Goal: Use online tool/utility: Utilize a website feature to perform a specific function

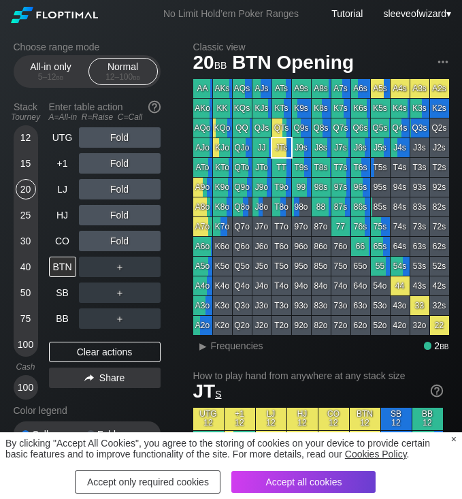
click at [453, 439] on div "×" at bounding box center [453, 439] width 5 height 11
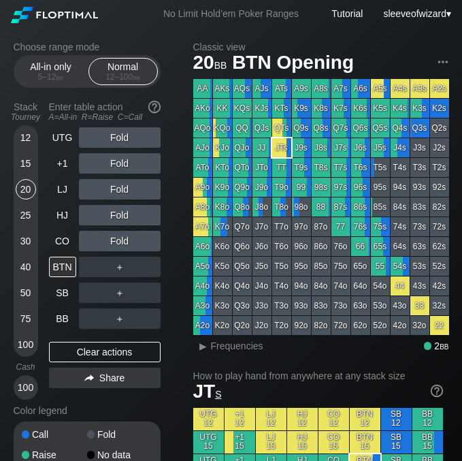
click at [48, 180] on div "Stack Tourney Enter table action A=All-in R=Raise C=Call 12 15 20 25 30 40 50 7…" at bounding box center [87, 248] width 147 height 304
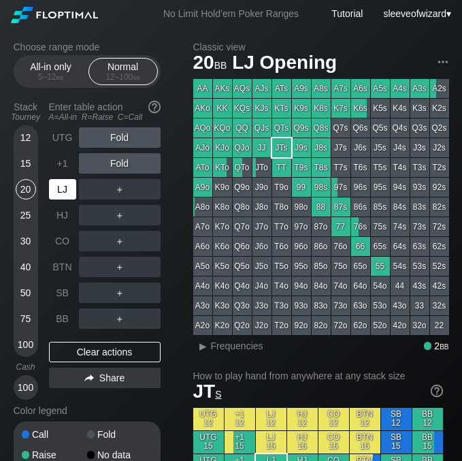
click at [54, 182] on div "LJ" at bounding box center [62, 189] width 27 height 20
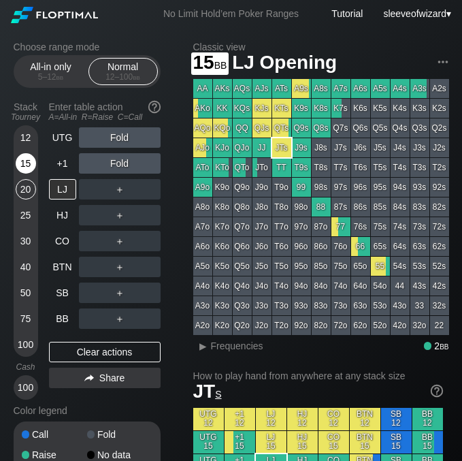
click at [32, 163] on div "15" at bounding box center [26, 163] width 20 height 20
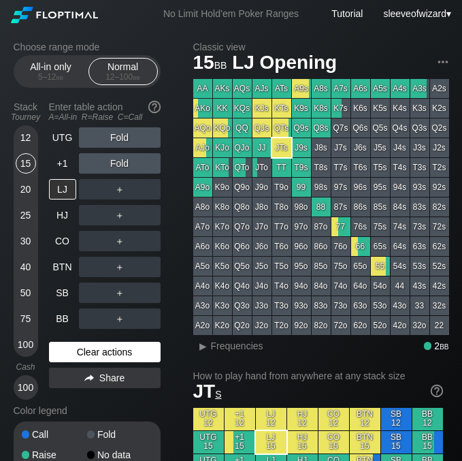
click at [113, 351] on div "Clear actions" at bounding box center [105, 352] width 112 height 20
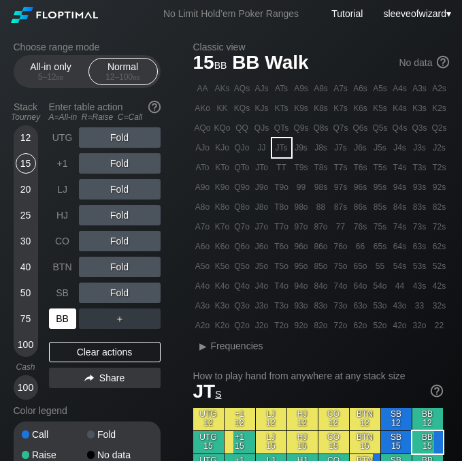
click at [69, 319] on div "BB" at bounding box center [62, 318] width 27 height 20
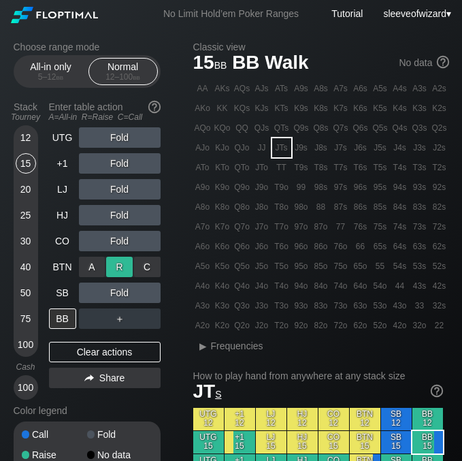
click at [112, 265] on div "R ✕" at bounding box center [119, 267] width 27 height 20
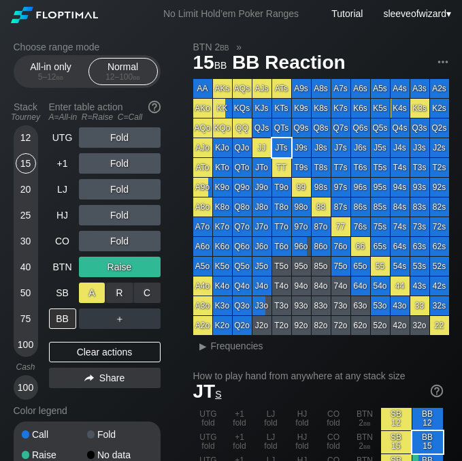
click at [96, 297] on div "A ✕" at bounding box center [92, 293] width 27 height 20
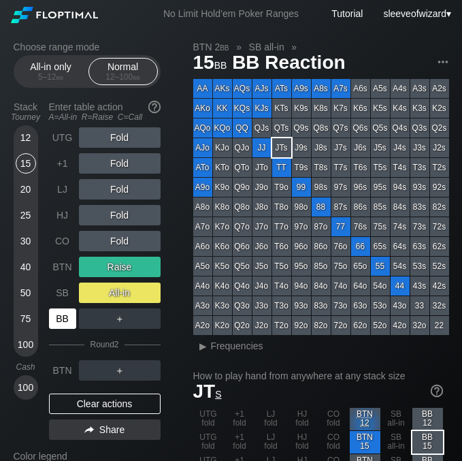
click at [68, 321] on div "BB" at bounding box center [62, 318] width 27 height 20
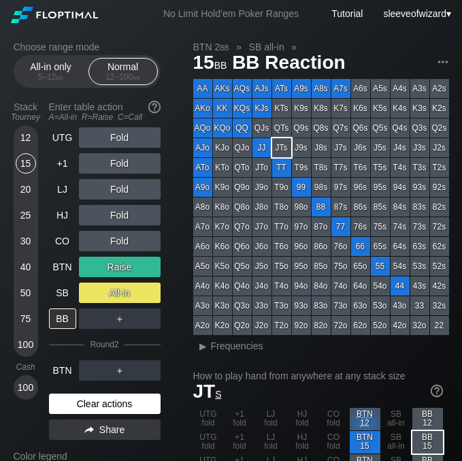
click at [103, 400] on div "Clear actions" at bounding box center [105, 403] width 112 height 20
click at [103, 445] on div "Color legend" at bounding box center [87, 456] width 147 height 22
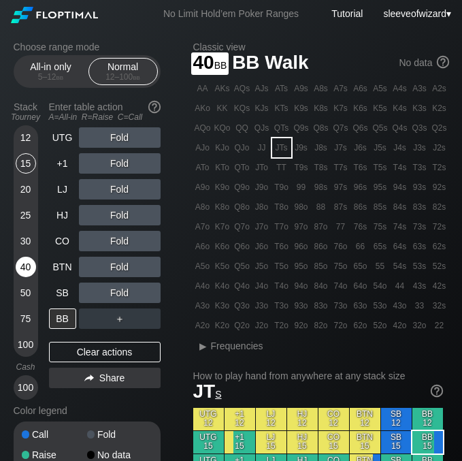
click at [22, 268] on div "40" at bounding box center [26, 267] width 20 height 20
click at [27, 276] on div "40" at bounding box center [26, 267] width 20 height 20
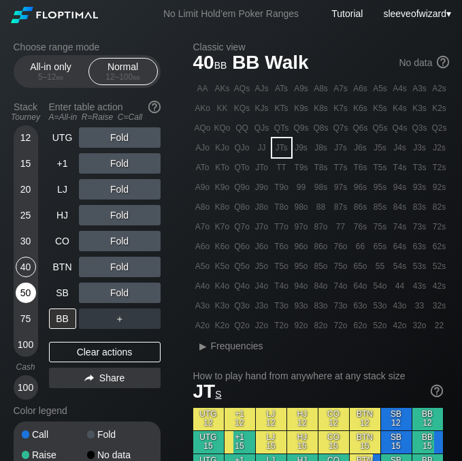
click at [16, 296] on div "50" at bounding box center [26, 293] width 20 height 20
click at [27, 164] on div "15" at bounding box center [26, 163] width 20 height 20
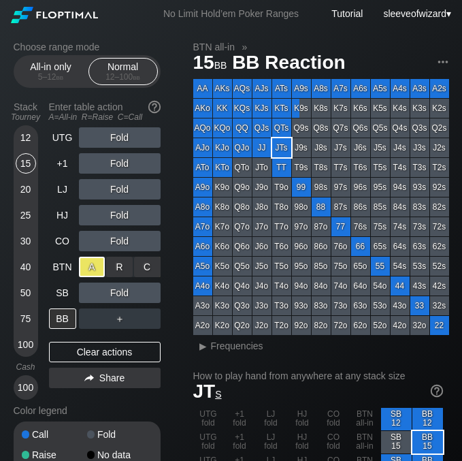
click at [85, 272] on div "A ✕" at bounding box center [92, 267] width 27 height 20
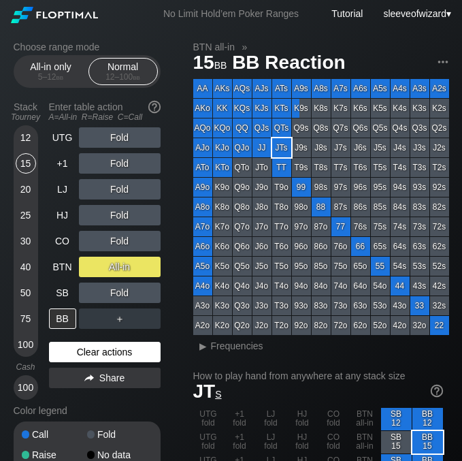
click at [136, 353] on div "Clear actions" at bounding box center [105, 352] width 112 height 20
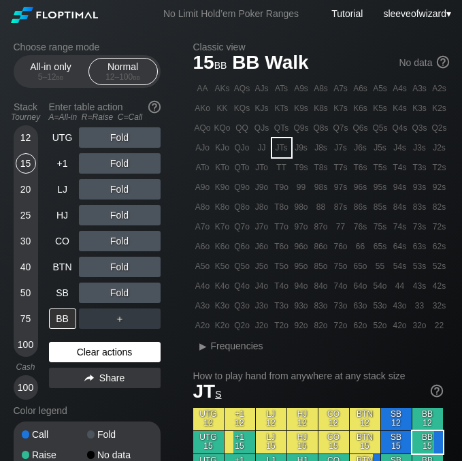
click at [136, 353] on div "Clear actions" at bounding box center [105, 352] width 112 height 20
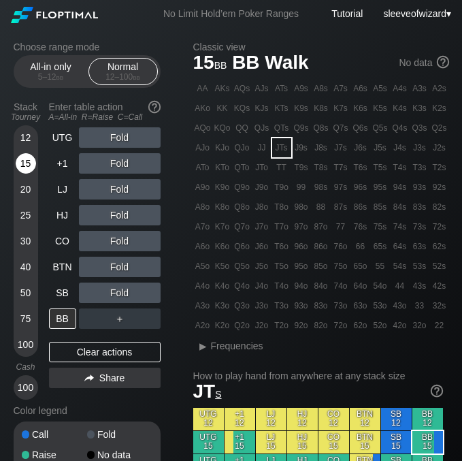
click at [20, 162] on div "15" at bounding box center [26, 163] width 20 height 20
click at [91, 238] on div "A ✕" at bounding box center [92, 241] width 27 height 20
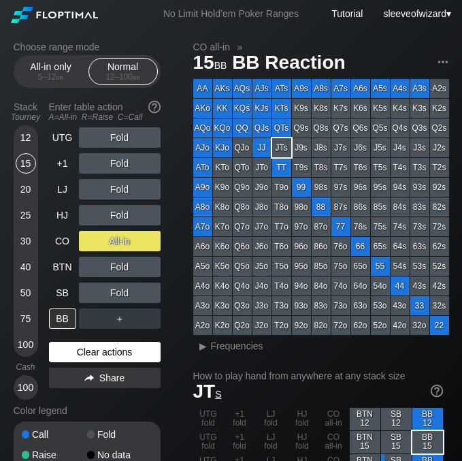
click at [112, 351] on div "Clear actions" at bounding box center [105, 352] width 112 height 20
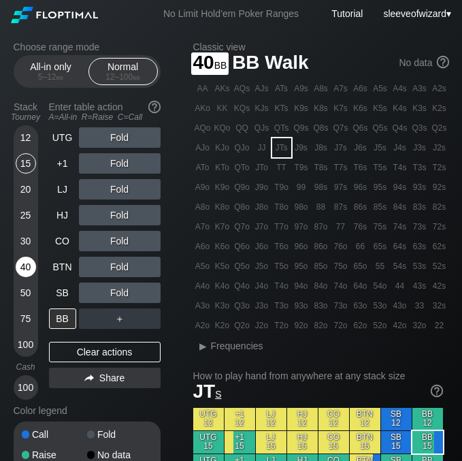
click at [25, 274] on div "40" at bounding box center [26, 267] width 20 height 20
click at [25, 268] on div "40" at bounding box center [26, 267] width 20 height 20
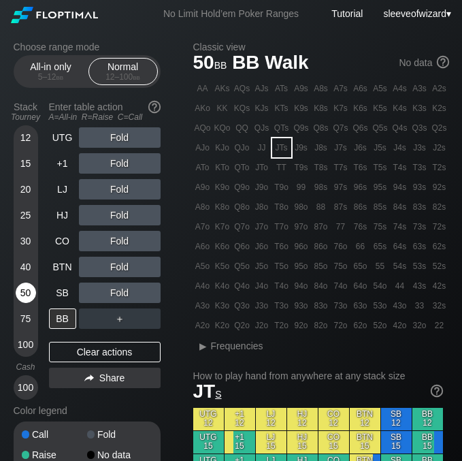
click at [27, 289] on div "50" at bounding box center [26, 293] width 20 height 20
click at [176, 242] on div "Choose range mode All-in only 5 – 12 bb Normal 12 – 100 bb Stack Tourney Enter …" at bounding box center [98, 274] width 169 height 464
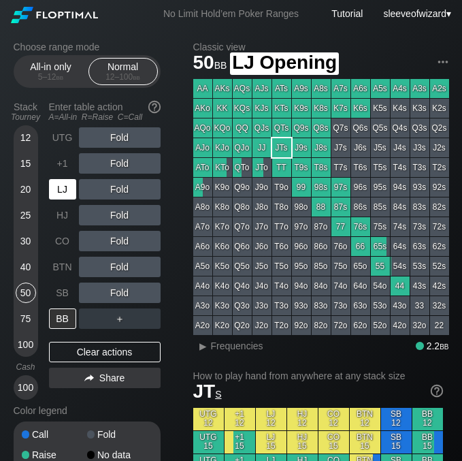
click at [61, 192] on div "LJ" at bounding box center [62, 189] width 27 height 20
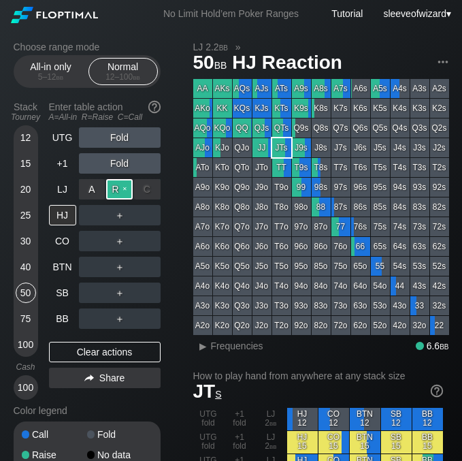
click at [115, 191] on div "R ✕" at bounding box center [119, 189] width 27 height 20
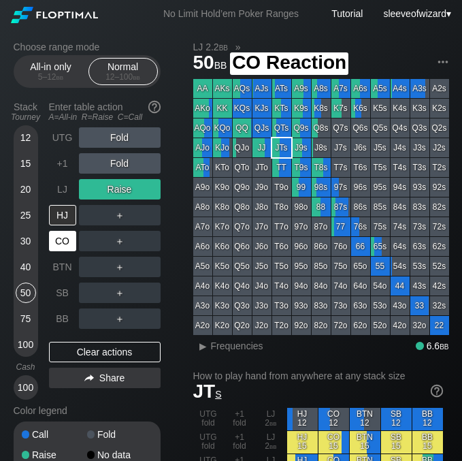
click at [65, 239] on div "CO" at bounding box center [62, 241] width 27 height 20
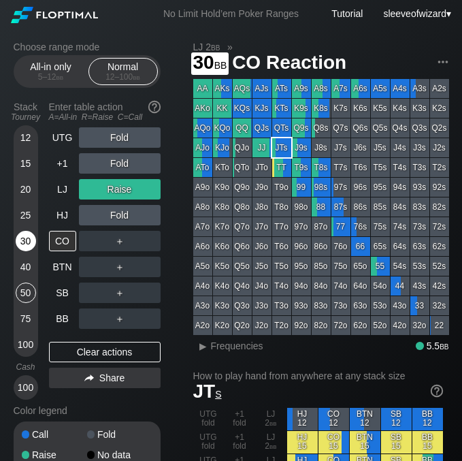
click at [22, 242] on div "30" at bounding box center [26, 241] width 20 height 20
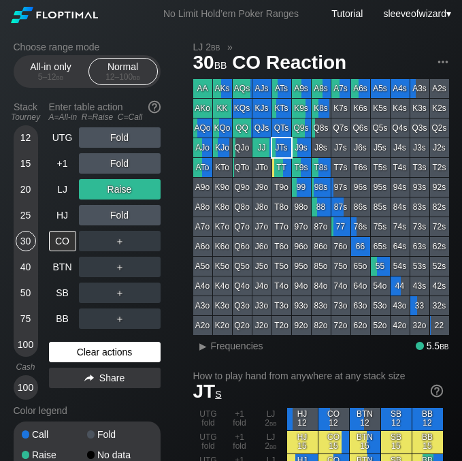
click at [125, 359] on div "Clear actions" at bounding box center [105, 352] width 112 height 20
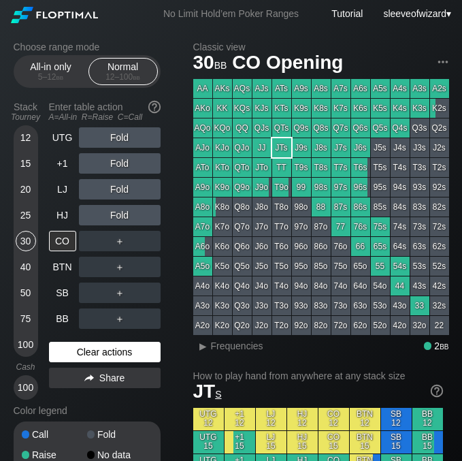
click at [131, 353] on div "Clear actions" at bounding box center [105, 352] width 112 height 20
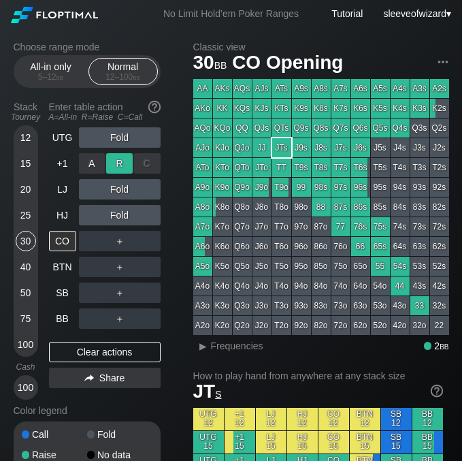
click at [109, 167] on div "R ✕" at bounding box center [119, 163] width 27 height 20
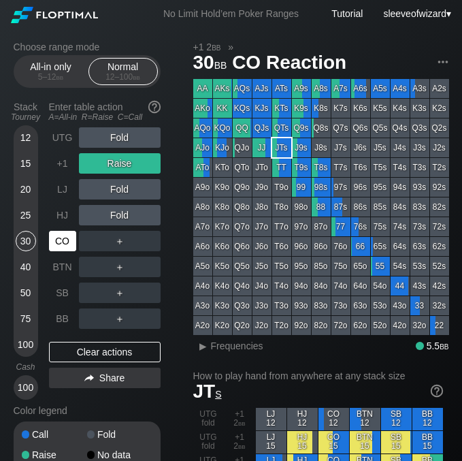
click at [66, 242] on div "CO" at bounding box center [62, 241] width 27 height 20
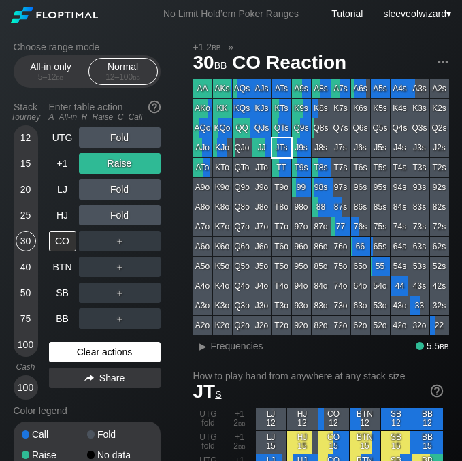
click at [128, 349] on div "Clear actions" at bounding box center [105, 352] width 112 height 20
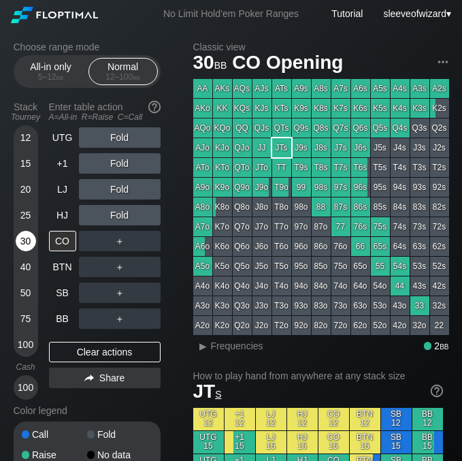
click at [23, 243] on div "30" at bounding box center [26, 241] width 20 height 20
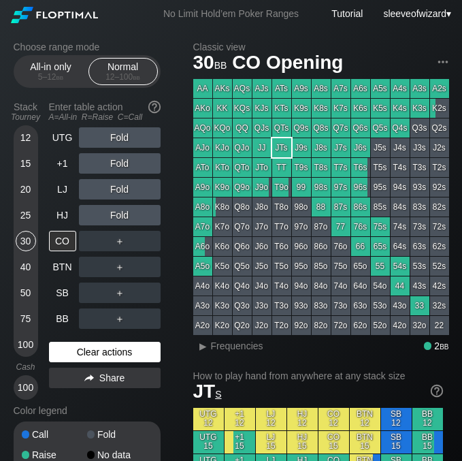
click at [97, 352] on div "Clear actions" at bounding box center [105, 352] width 112 height 20
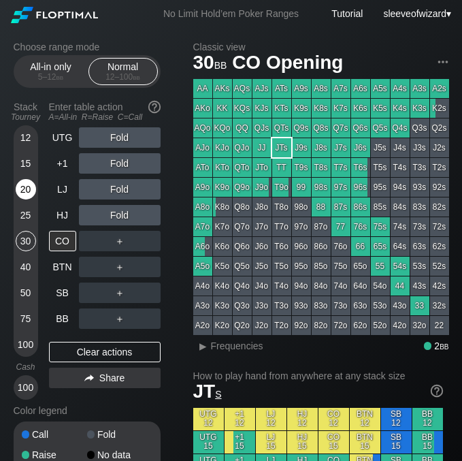
click at [27, 189] on div "20" at bounding box center [26, 189] width 20 height 20
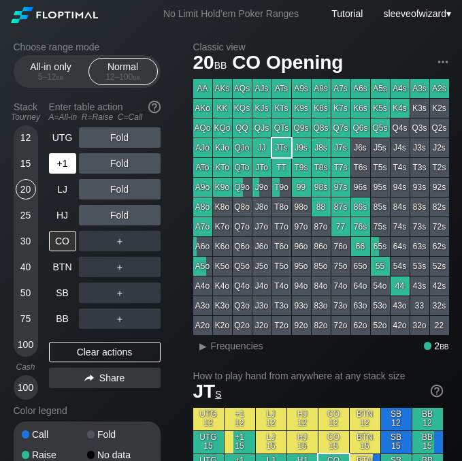
click at [61, 167] on div "+1" at bounding box center [62, 163] width 27 height 20
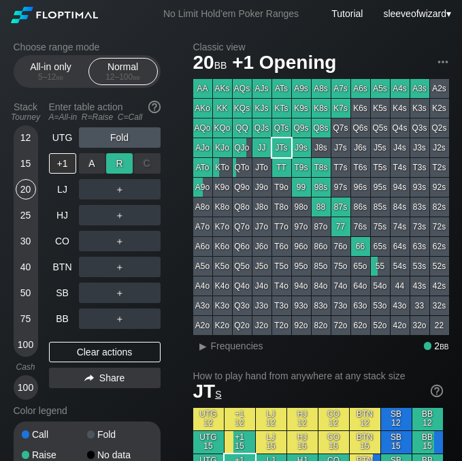
click at [116, 168] on div "R ✕" at bounding box center [119, 163] width 27 height 20
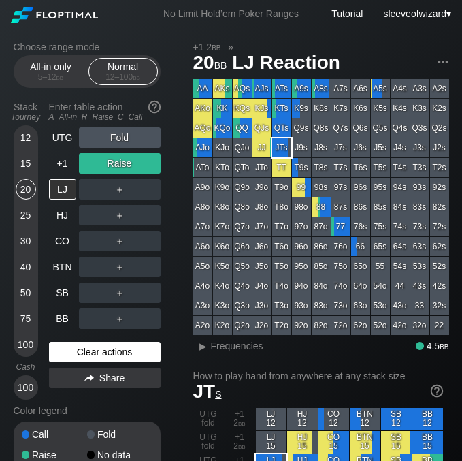
click at [117, 356] on div "Clear actions" at bounding box center [105, 352] width 112 height 20
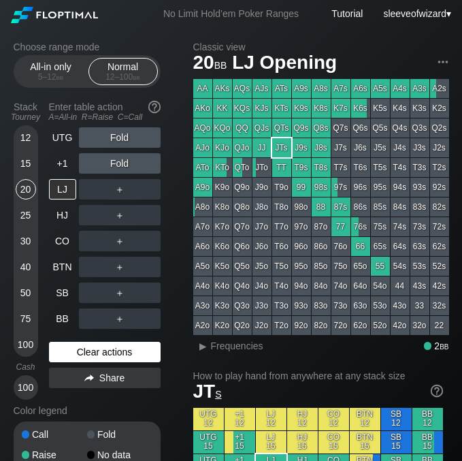
click at [117, 356] on div "Clear actions" at bounding box center [105, 352] width 112 height 20
click at [109, 353] on div "Clear actions" at bounding box center [105, 352] width 112 height 20
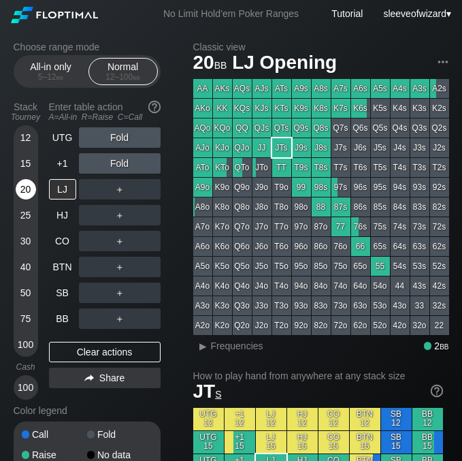
click at [27, 188] on div "20" at bounding box center [26, 189] width 20 height 20
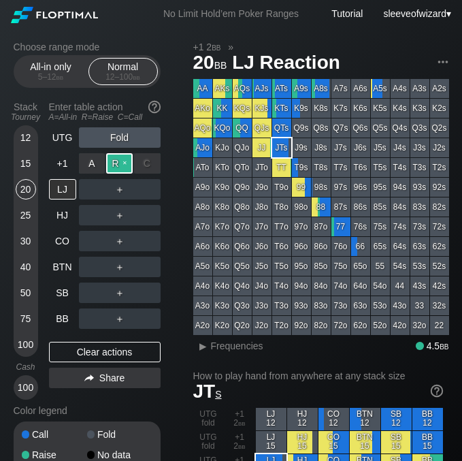
click at [119, 163] on div "R ✕" at bounding box center [119, 163] width 27 height 20
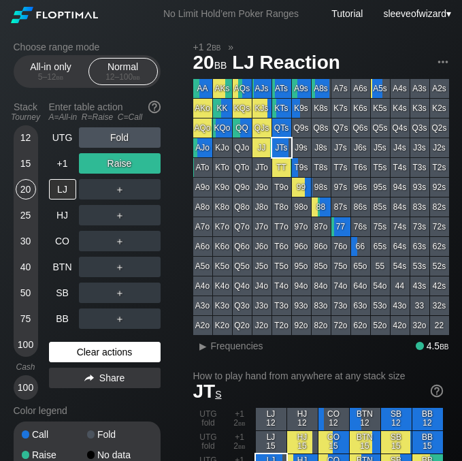
click at [101, 355] on div "Clear actions" at bounding box center [105, 352] width 112 height 20
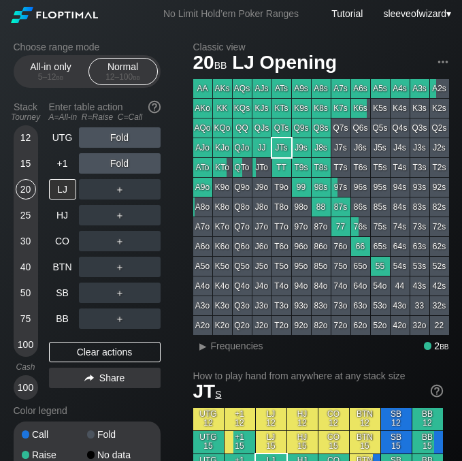
click at [17, 164] on div "15" at bounding box center [26, 163] width 20 height 20
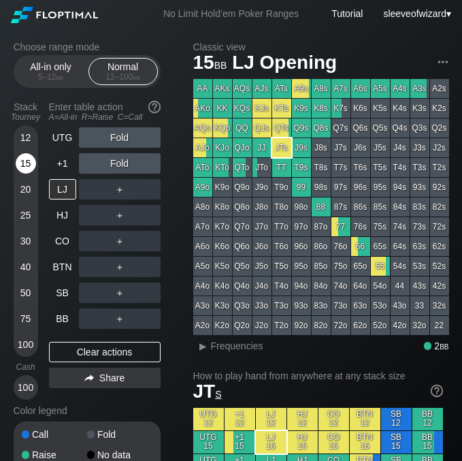
click at [17, 164] on div "15" at bounding box center [26, 163] width 20 height 20
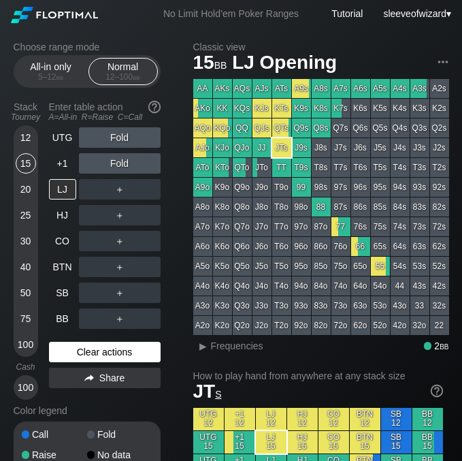
click at [110, 354] on div "Clear actions" at bounding box center [105, 352] width 112 height 20
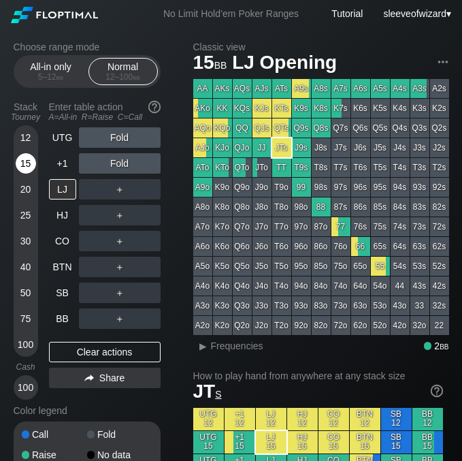
click at [29, 165] on div "15" at bounding box center [26, 163] width 20 height 20
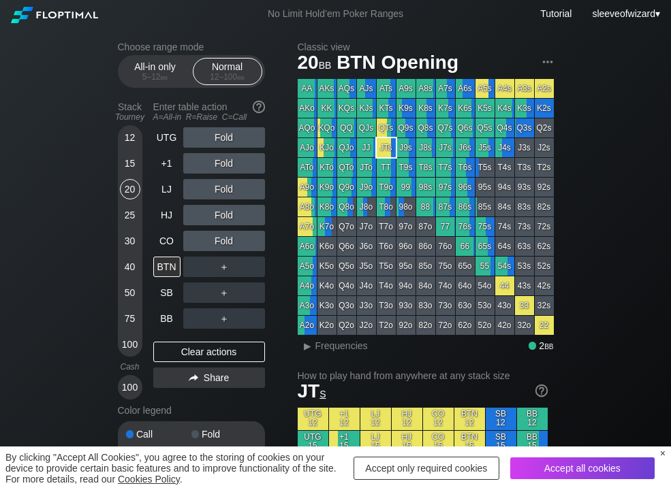
click at [467, 472] on div "Accept only required cookies" at bounding box center [426, 468] width 146 height 23
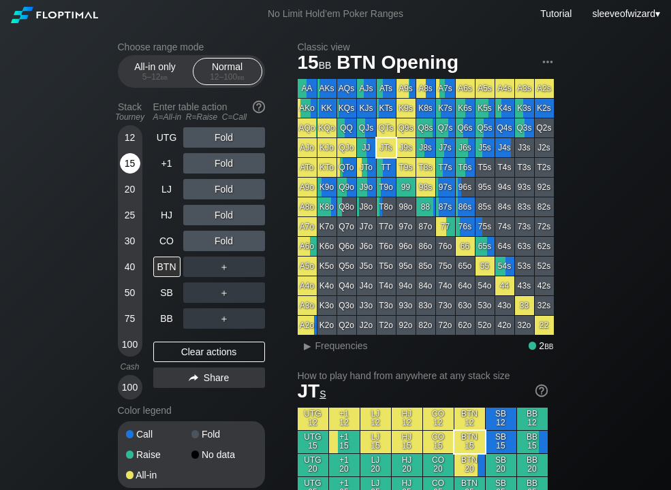
click at [132, 161] on div "15" at bounding box center [130, 163] width 20 height 20
click at [219, 191] on div "R ✕" at bounding box center [223, 189] width 27 height 20
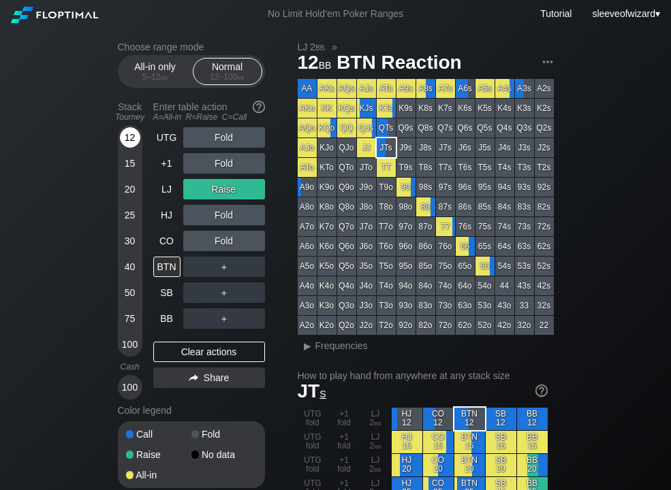
click at [133, 133] on div "12" at bounding box center [130, 137] width 20 height 20
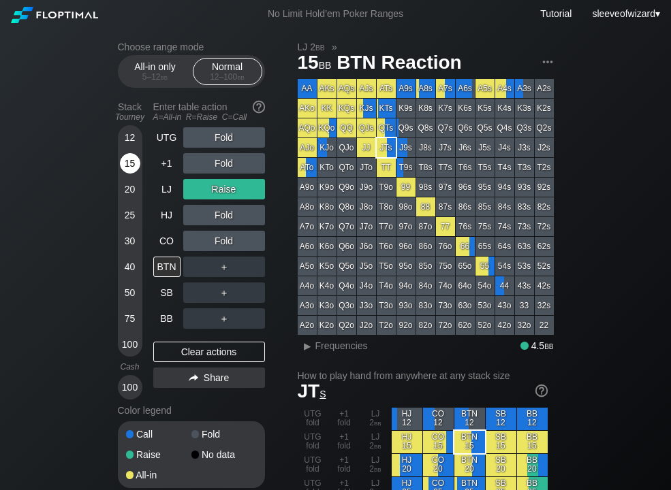
click at [131, 161] on div "15" at bounding box center [130, 163] width 20 height 20
click at [206, 353] on div "Clear actions" at bounding box center [209, 352] width 112 height 20
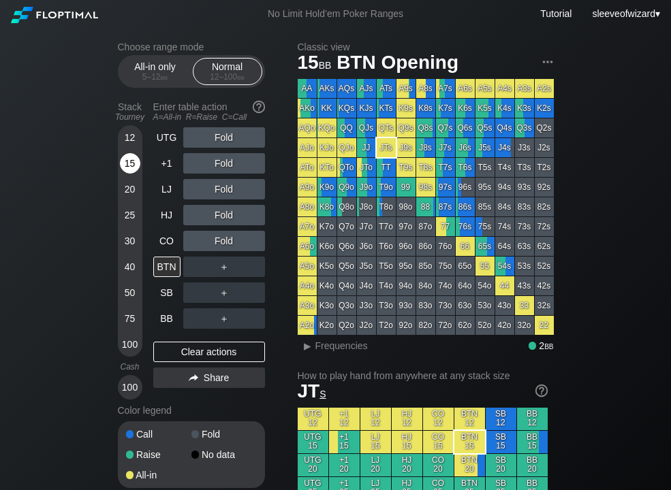
click at [127, 158] on div "15" at bounding box center [130, 163] width 20 height 20
click at [173, 218] on div "HJ" at bounding box center [166, 215] width 27 height 20
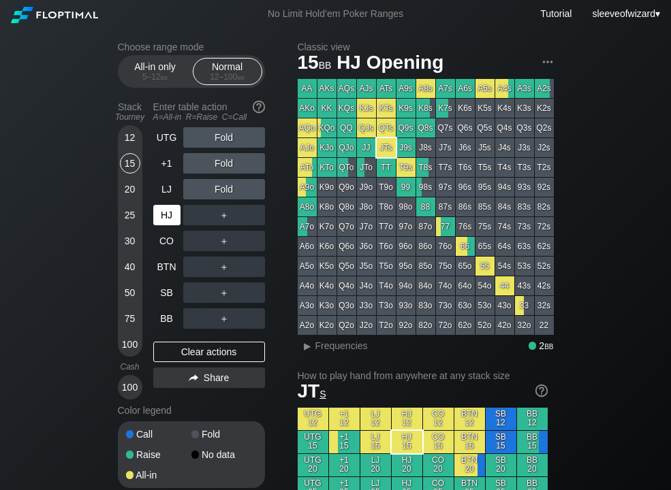
click at [173, 218] on div "HJ" at bounding box center [166, 215] width 27 height 20
click at [228, 140] on div "R ✕" at bounding box center [223, 137] width 27 height 20
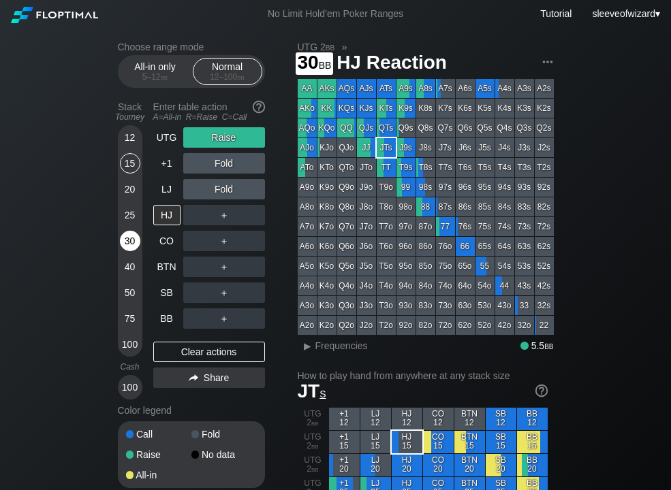
click at [134, 235] on div "30" at bounding box center [130, 241] width 20 height 20
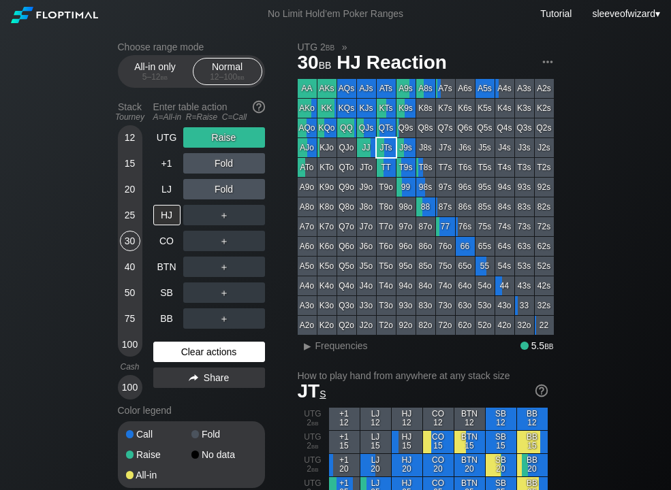
click at [223, 351] on div "Clear actions" at bounding box center [209, 352] width 112 height 20
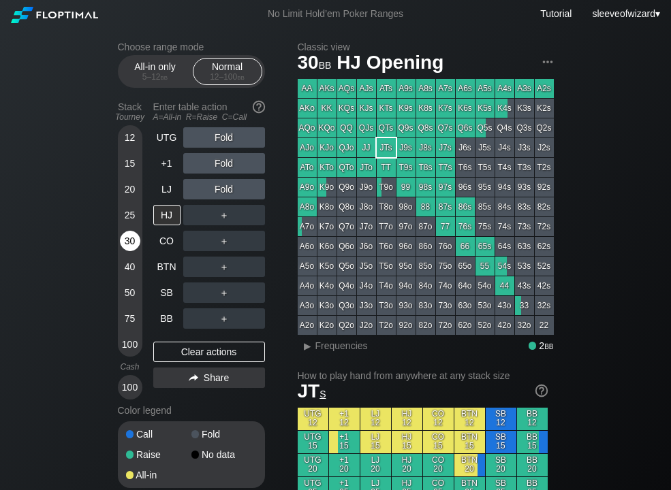
click at [130, 237] on div "30" at bounding box center [130, 241] width 20 height 20
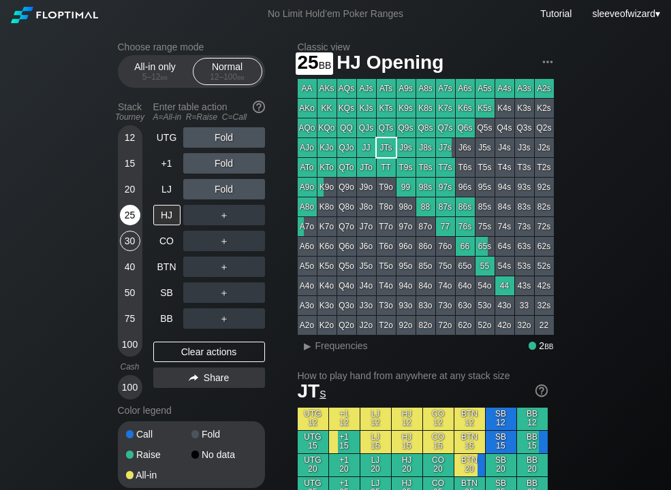
click at [128, 223] on div "25" at bounding box center [130, 215] width 20 height 20
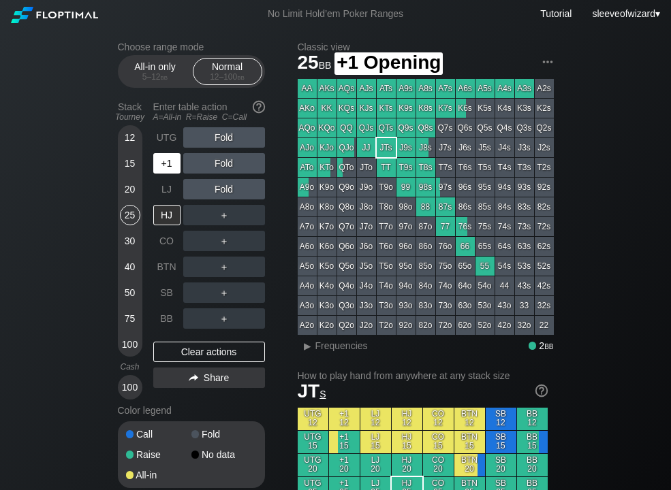
click at [167, 164] on div "+1" at bounding box center [166, 163] width 27 height 20
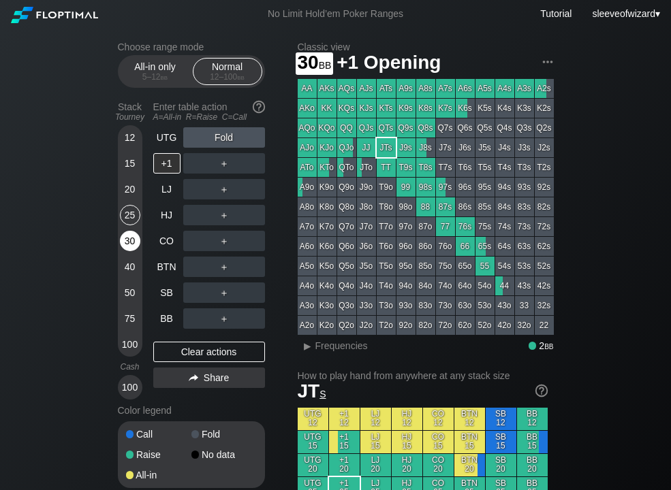
click at [128, 244] on div "30" at bounding box center [130, 241] width 20 height 20
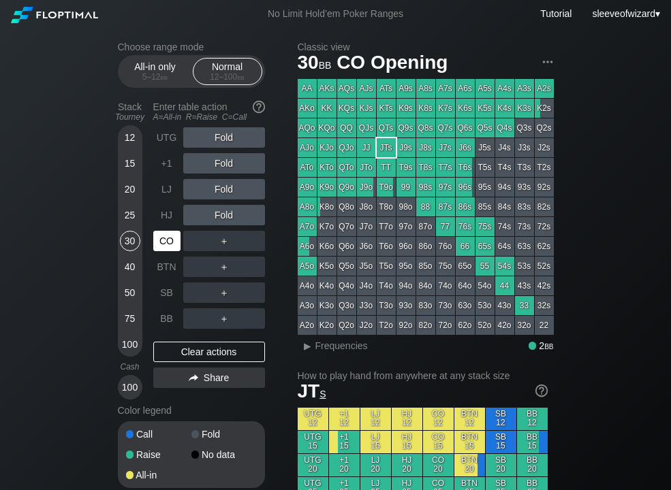
click at [173, 240] on div "CO" at bounding box center [166, 241] width 27 height 20
click at [161, 212] on div "HJ" at bounding box center [166, 215] width 27 height 20
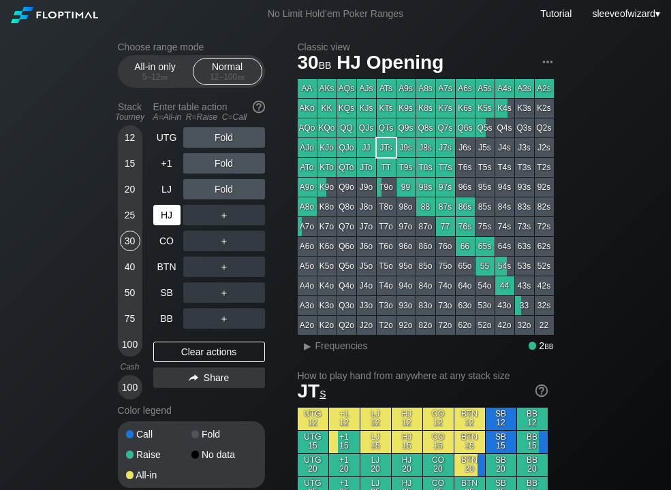
click at [161, 212] on div "HJ" at bounding box center [166, 215] width 27 height 20
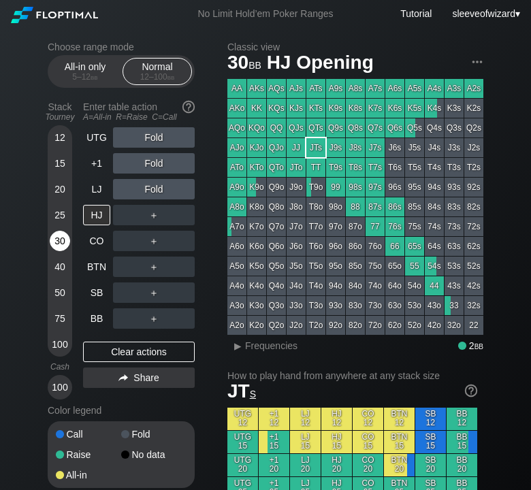
click at [59, 240] on div "30" at bounding box center [60, 241] width 20 height 20
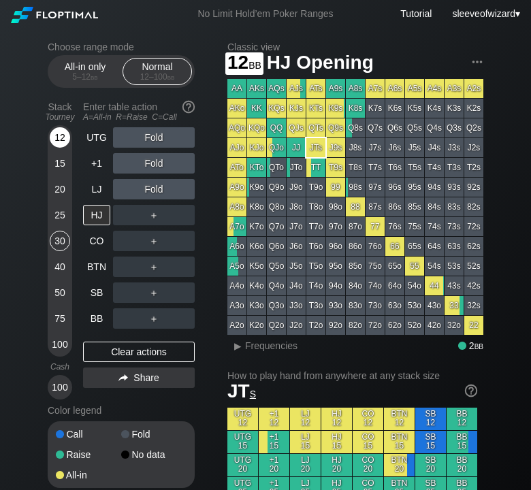
click at [50, 131] on div "12" at bounding box center [60, 140] width 20 height 26
click at [54, 195] on div "20" at bounding box center [60, 189] width 20 height 20
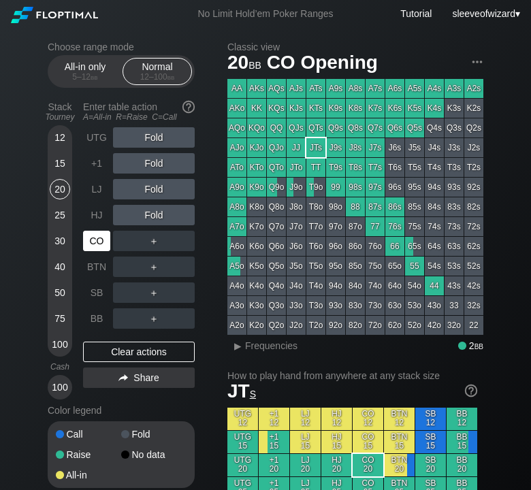
click at [94, 242] on div "CO" at bounding box center [96, 241] width 27 height 20
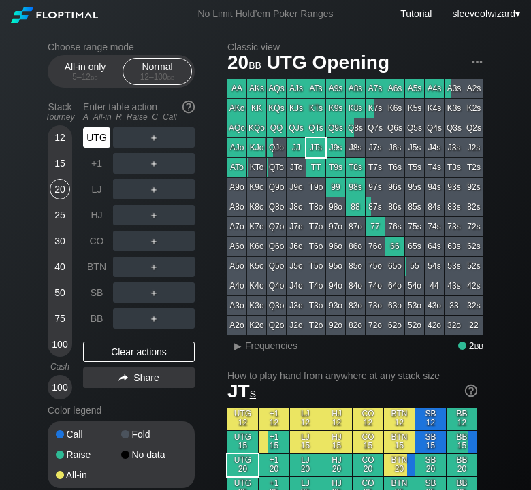
click at [97, 134] on div "UTG" at bounding box center [96, 137] width 27 height 20
click at [54, 140] on div "12" at bounding box center [60, 137] width 20 height 20
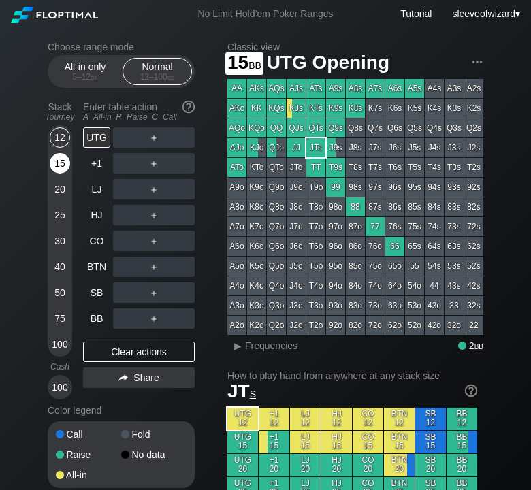
click at [59, 161] on div "15" at bounding box center [60, 163] width 20 height 20
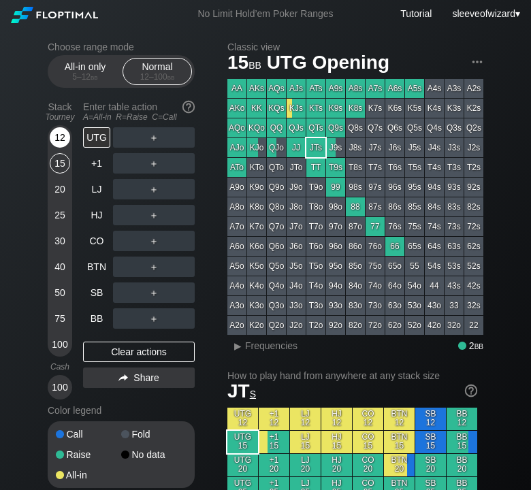
click at [58, 140] on div "12" at bounding box center [60, 137] width 20 height 20
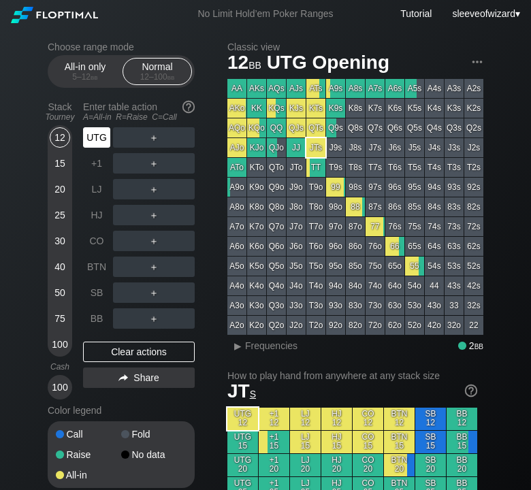
click at [87, 139] on div "UTG" at bounding box center [96, 137] width 27 height 20
click at [60, 187] on div "20" at bounding box center [60, 189] width 20 height 20
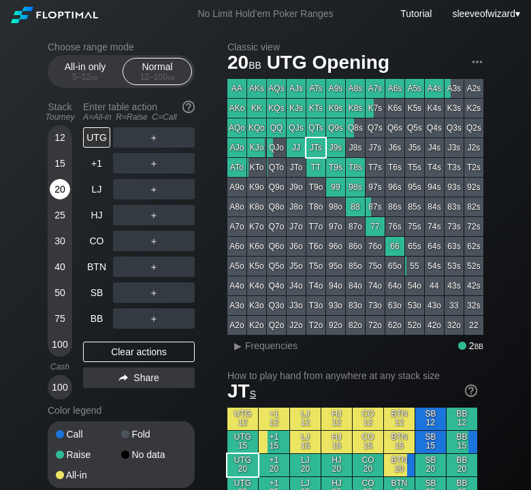
click at [60, 187] on div "20" at bounding box center [60, 189] width 20 height 20
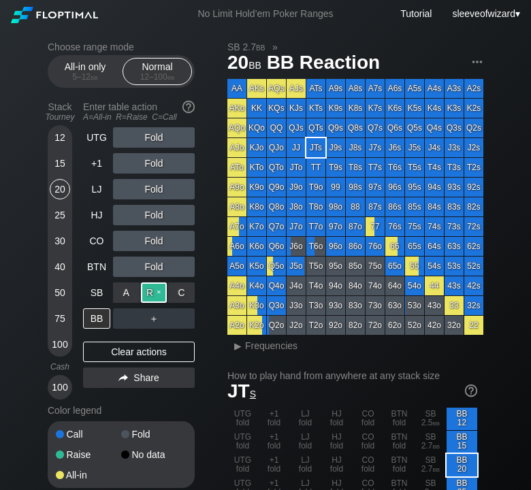
click at [148, 293] on div "R ✕" at bounding box center [154, 293] width 27 height 20
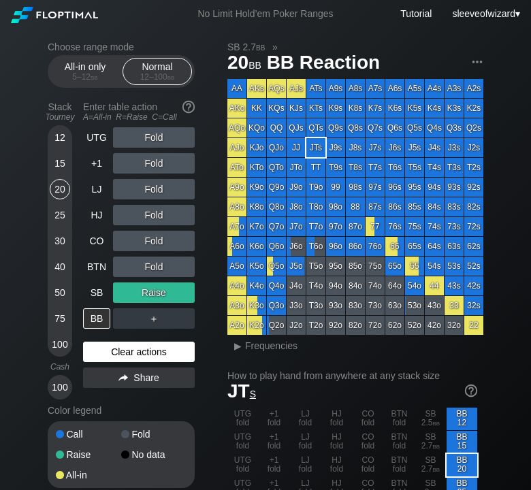
click at [126, 361] on div "Clear actions" at bounding box center [139, 352] width 112 height 20
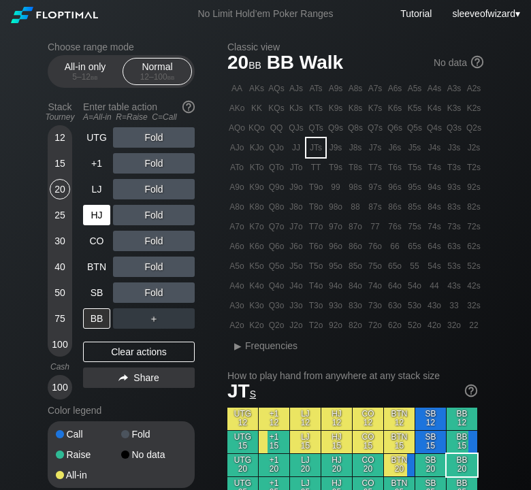
click at [96, 216] on div "HJ" at bounding box center [96, 215] width 27 height 20
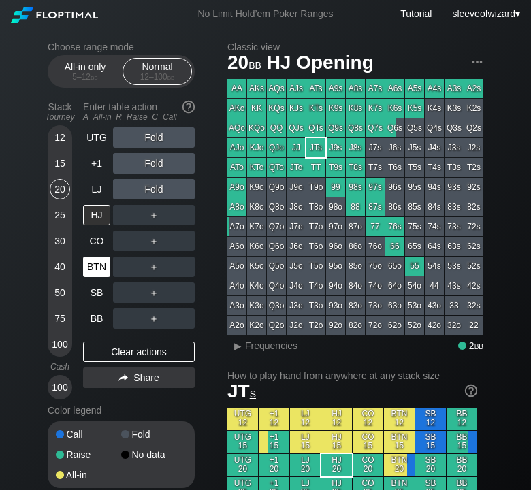
click at [93, 267] on div "BTN" at bounding box center [96, 267] width 27 height 20
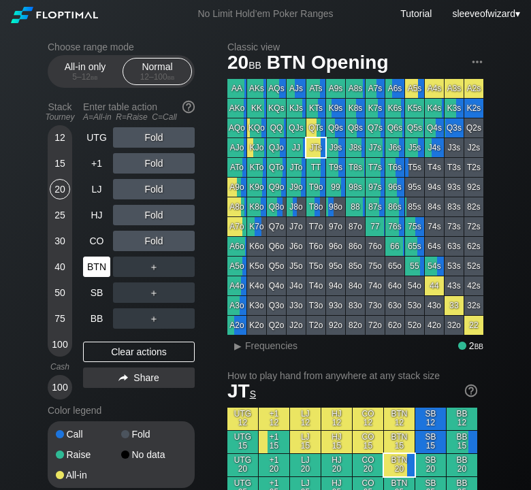
click at [93, 267] on div "BTN" at bounding box center [96, 267] width 27 height 20
click at [91, 135] on div "UTG" at bounding box center [96, 137] width 27 height 20
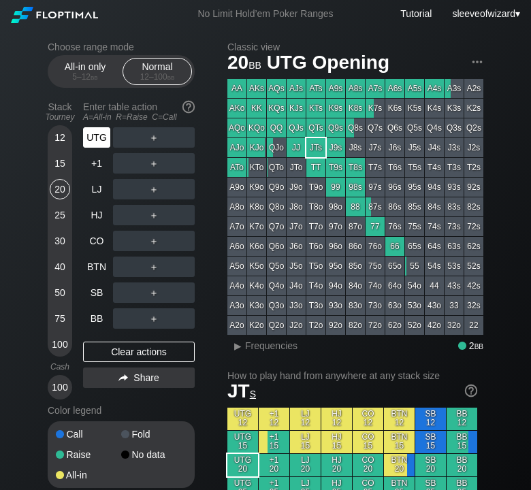
click at [91, 135] on div "UTG" at bounding box center [96, 137] width 27 height 20
click at [98, 263] on div "BTN" at bounding box center [96, 267] width 27 height 20
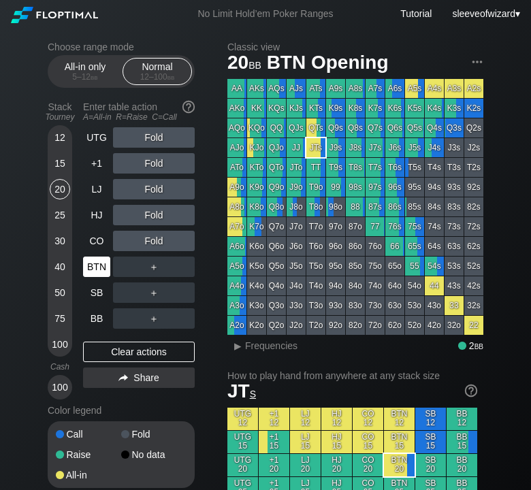
click at [98, 263] on div "BTN" at bounding box center [96, 267] width 27 height 20
click at [152, 239] on div "R ✕" at bounding box center [154, 241] width 27 height 20
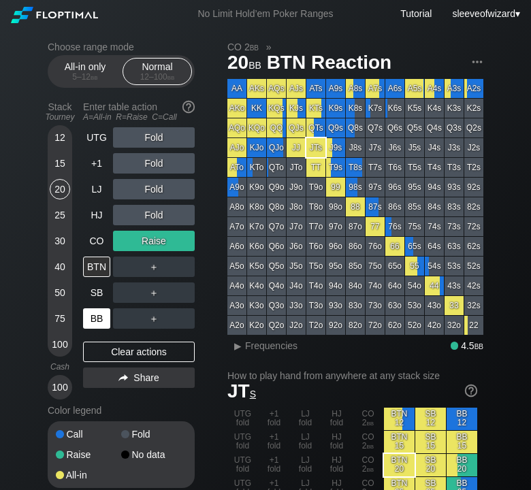
click at [99, 321] on div "BB" at bounding box center [96, 318] width 27 height 20
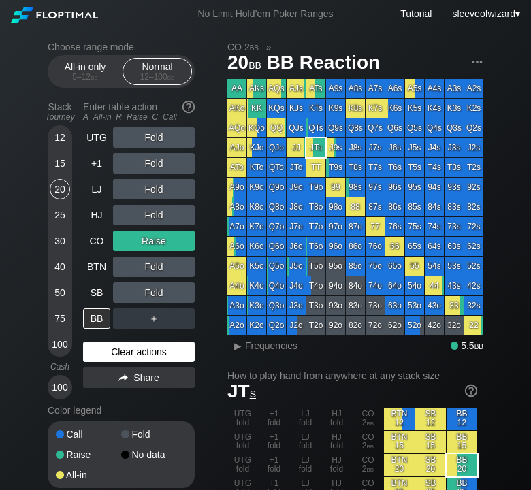
click at [124, 355] on div "Clear actions" at bounding box center [139, 352] width 112 height 20
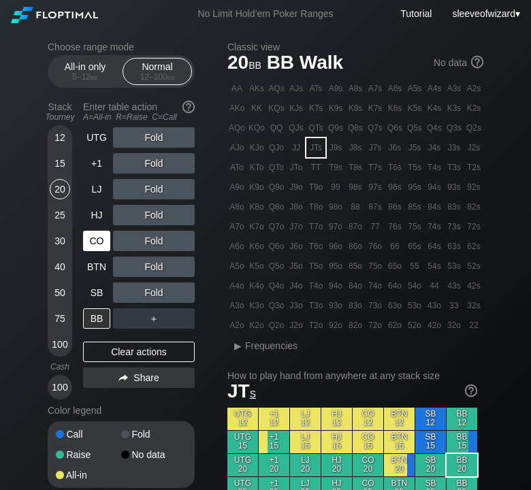
click at [93, 245] on div "CO" at bounding box center [96, 241] width 27 height 20
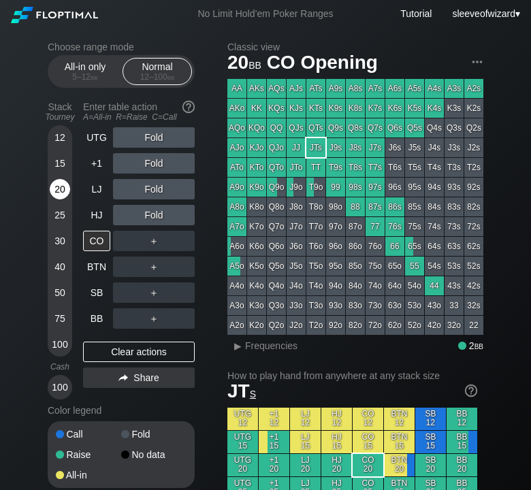
click at [60, 187] on div "20" at bounding box center [60, 189] width 20 height 20
click at [57, 188] on div "20" at bounding box center [60, 189] width 20 height 20
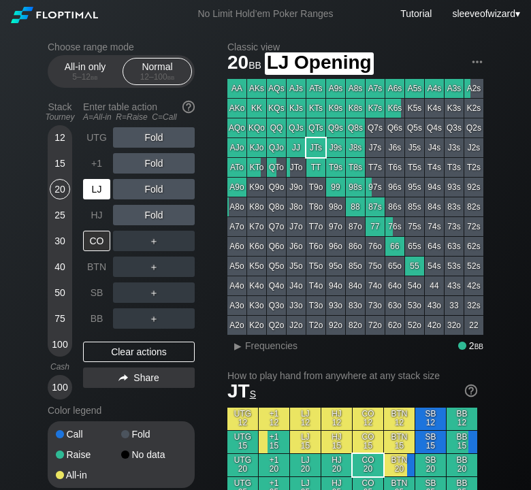
click at [95, 190] on div "LJ" at bounding box center [96, 189] width 27 height 20
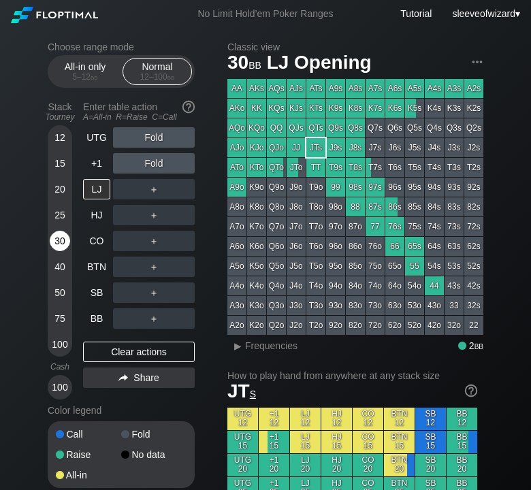
click at [61, 236] on div "30" at bounding box center [60, 241] width 20 height 20
click at [464, 347] on span at bounding box center [462, 346] width 8 height 8
click at [237, 340] on div "▸" at bounding box center [238, 346] width 18 height 16
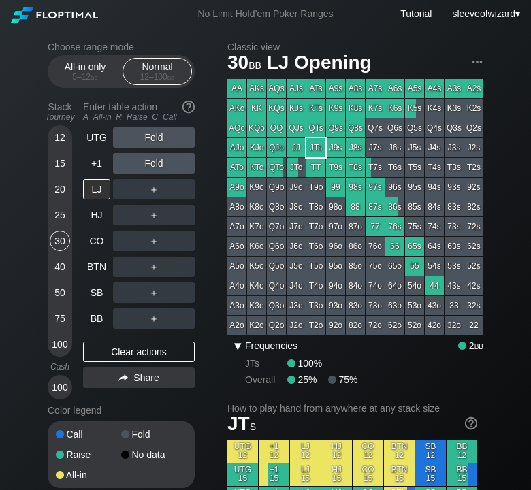
click at [236, 341] on div "▾" at bounding box center [238, 346] width 18 height 16
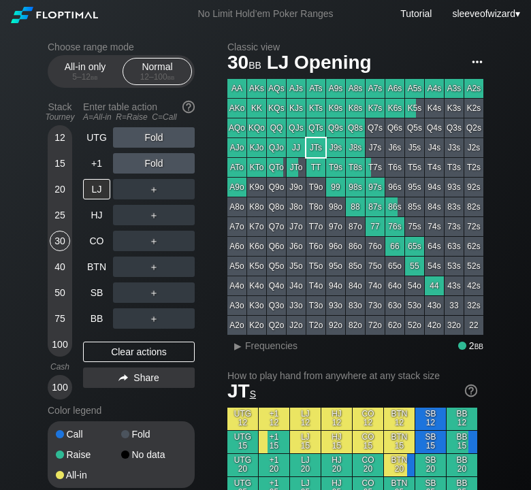
click at [478, 59] on img at bounding box center [477, 61] width 15 height 15
click at [463, 48] on h2 "Classic view" at bounding box center [355, 47] width 256 height 11
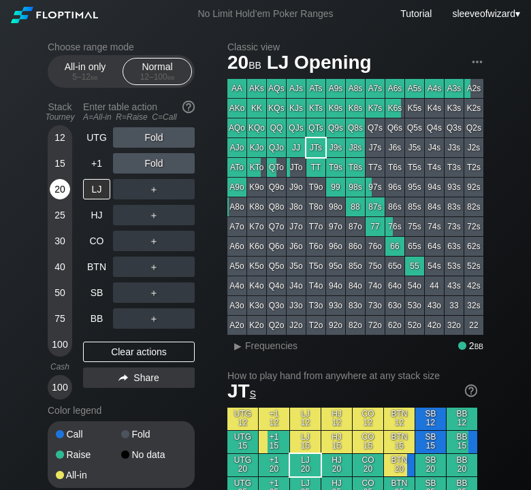
click at [57, 188] on div "20" at bounding box center [60, 189] width 20 height 20
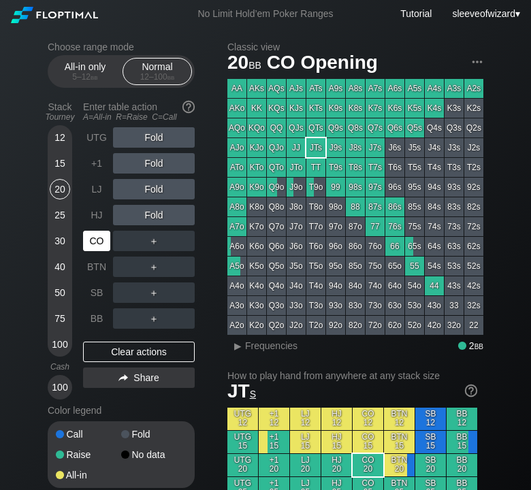
click at [95, 240] on div "CO" at bounding box center [96, 241] width 27 height 20
click at [57, 167] on div "15" at bounding box center [60, 163] width 20 height 20
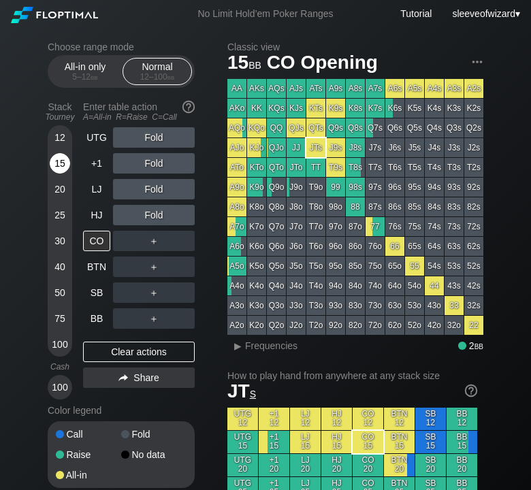
click at [57, 167] on div "15" at bounding box center [60, 163] width 20 height 20
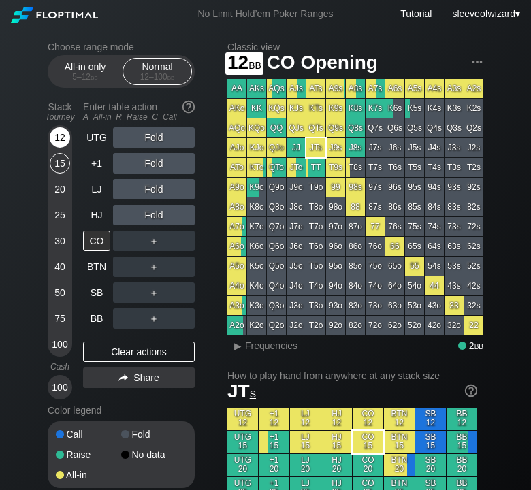
click at [65, 140] on div "12" at bounding box center [60, 137] width 20 height 20
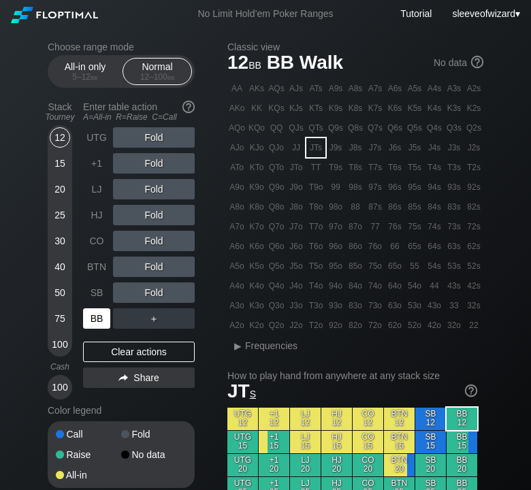
click at [97, 317] on div "BB" at bounding box center [96, 318] width 27 height 20
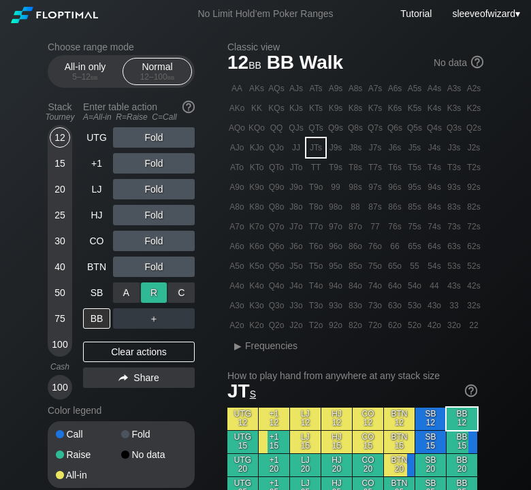
click at [150, 295] on div "R ✕" at bounding box center [154, 293] width 27 height 20
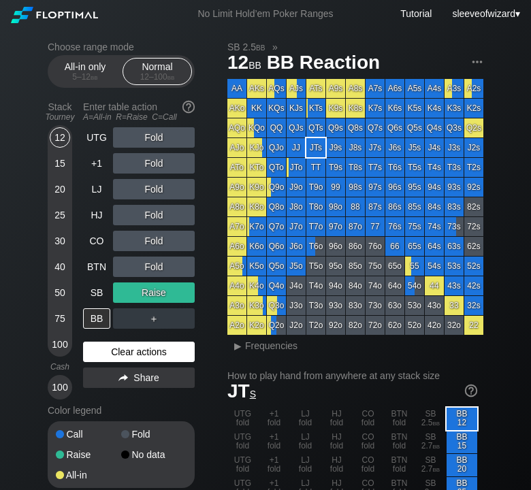
click at [131, 352] on div "Clear actions" at bounding box center [139, 352] width 112 height 20
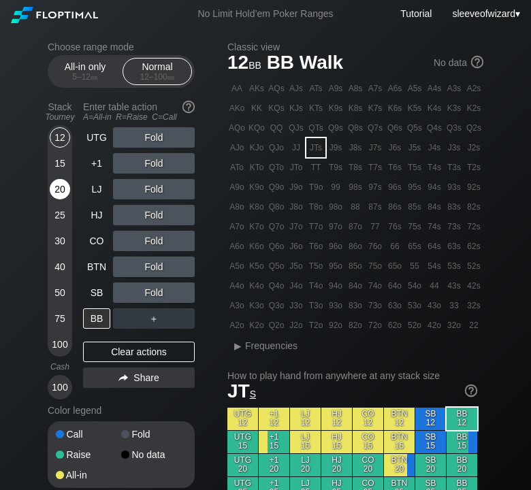
click at [63, 189] on div "20" at bounding box center [60, 189] width 20 height 20
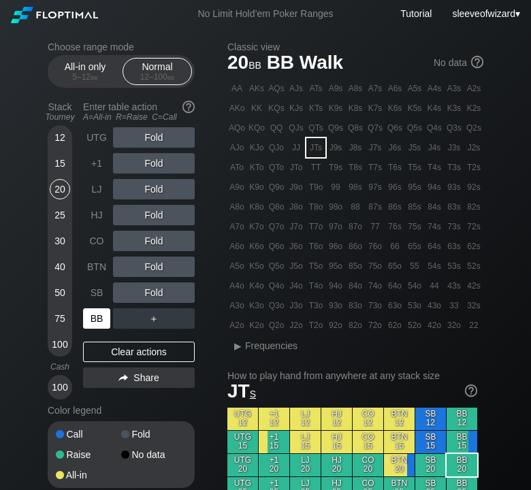
click at [97, 329] on div "UTG Fold +1 Fold LJ Fold HJ Fold CO Fold BTN Fold SB Fold BB ＋ Clear actions Sh…" at bounding box center [139, 263] width 112 height 272
click at [97, 323] on div "BB" at bounding box center [96, 318] width 27 height 20
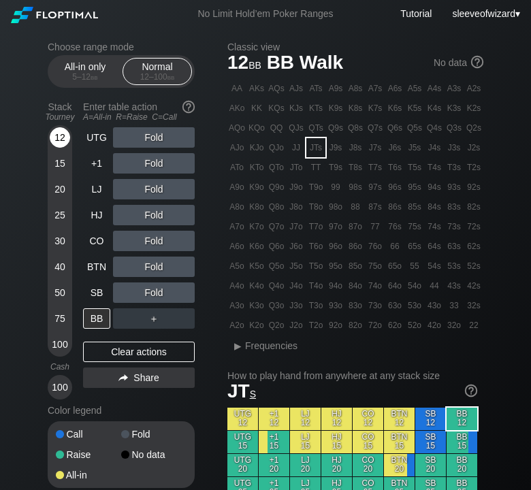
click at [62, 142] on div "12" at bounding box center [60, 137] width 20 height 20
click at [59, 187] on div "20" at bounding box center [60, 189] width 20 height 20
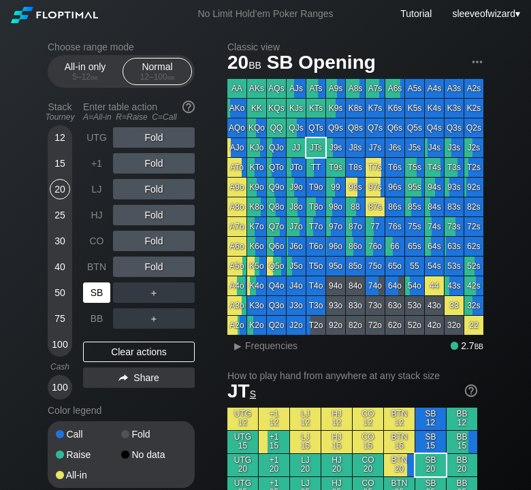
click at [106, 298] on div "SB" at bounding box center [96, 293] width 27 height 20
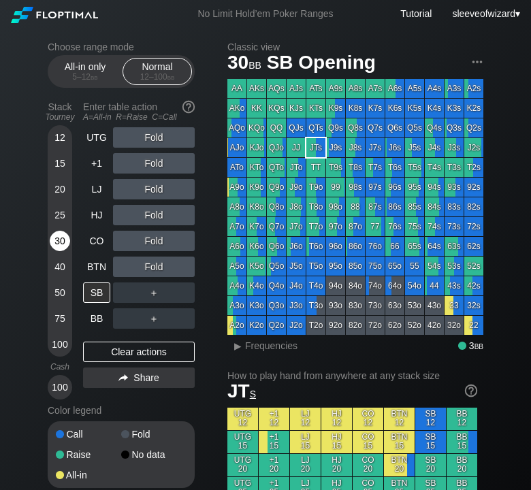
click at [61, 244] on div "30" at bounding box center [60, 241] width 20 height 20
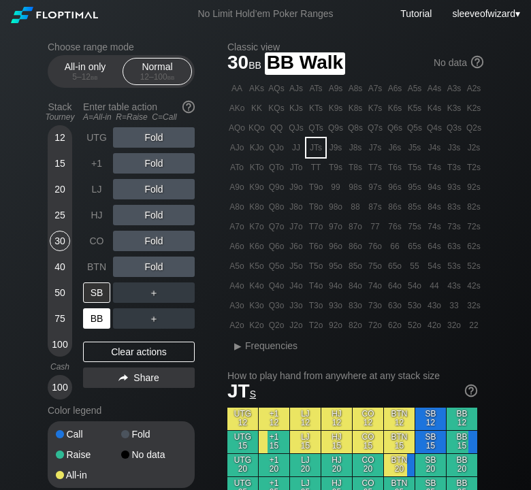
click at [97, 312] on div "BB" at bounding box center [96, 318] width 27 height 20
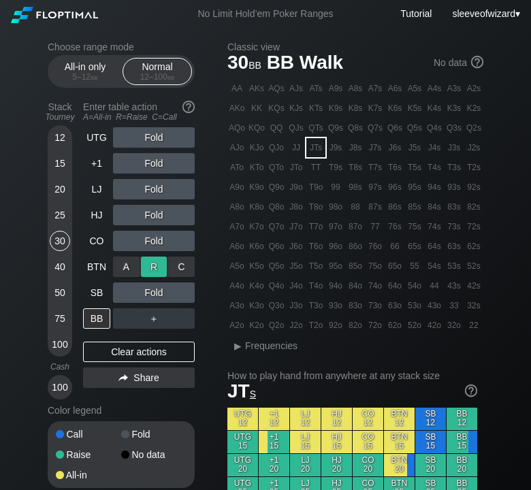
click at [155, 262] on div "R ✕" at bounding box center [154, 267] width 27 height 20
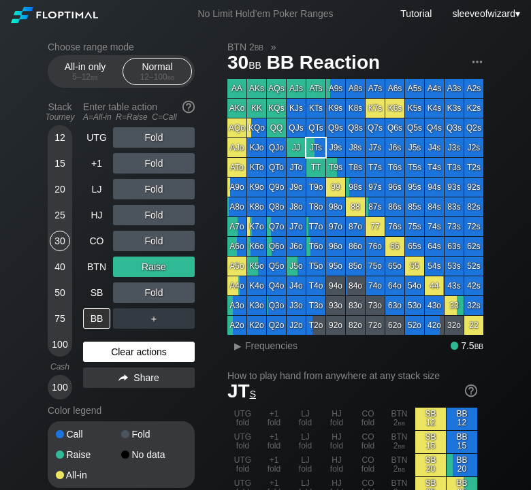
click at [120, 347] on div "Clear actions" at bounding box center [139, 352] width 112 height 20
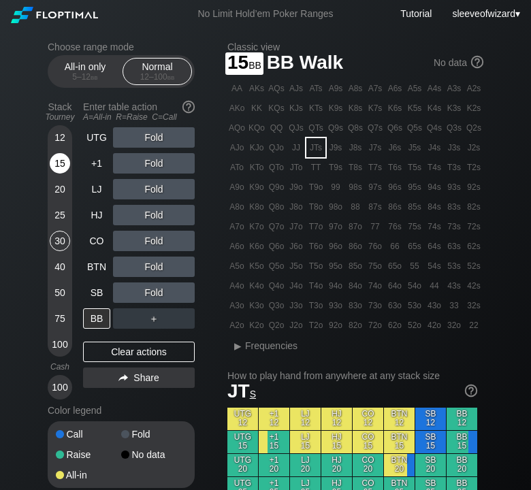
click at [64, 167] on div "15" at bounding box center [60, 163] width 20 height 20
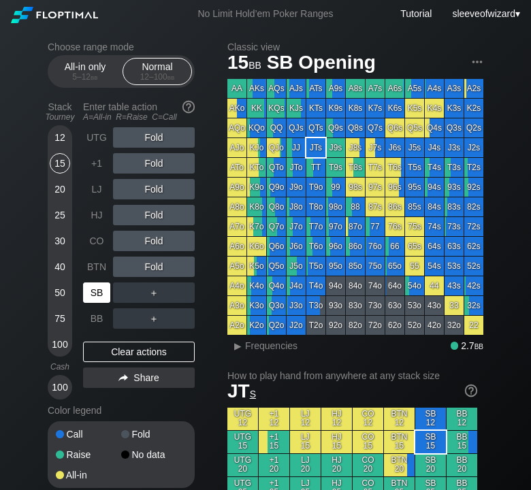
click at [101, 295] on div "SB" at bounding box center [96, 293] width 27 height 20
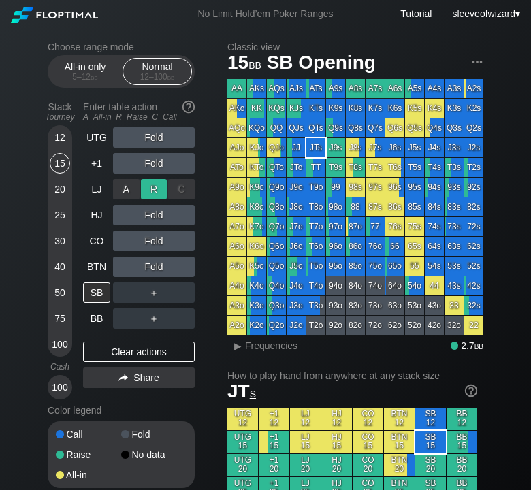
click at [148, 192] on div "R ✕" at bounding box center [154, 189] width 27 height 20
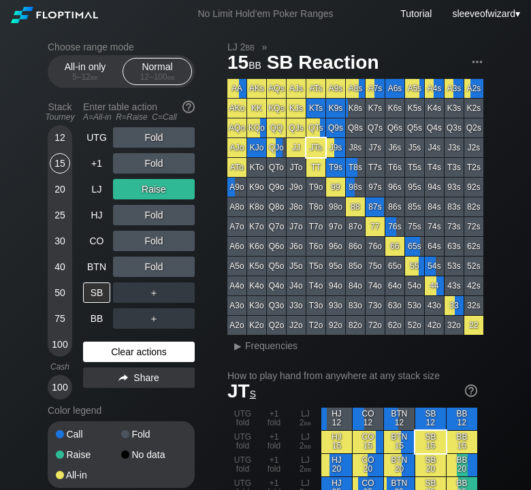
click at [137, 356] on div "Clear actions" at bounding box center [139, 352] width 112 height 20
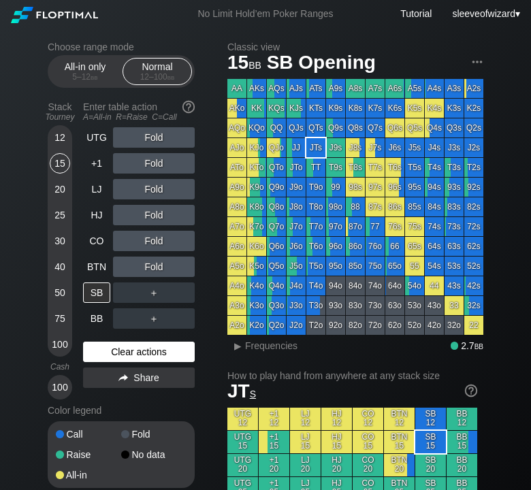
click at [157, 346] on div "Clear actions" at bounding box center [139, 352] width 112 height 20
click at [65, 162] on div "15" at bounding box center [60, 163] width 20 height 20
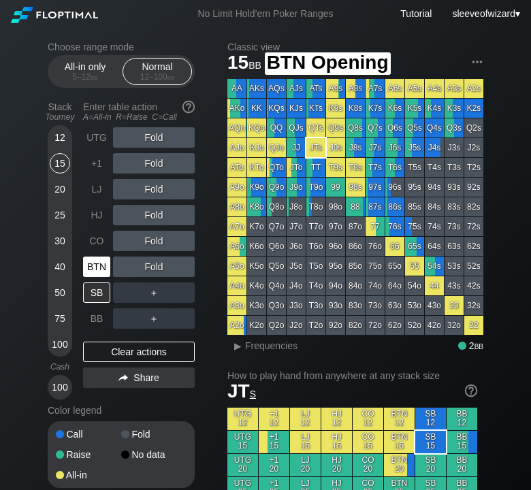
click at [98, 271] on div "BTN" at bounding box center [96, 267] width 27 height 20
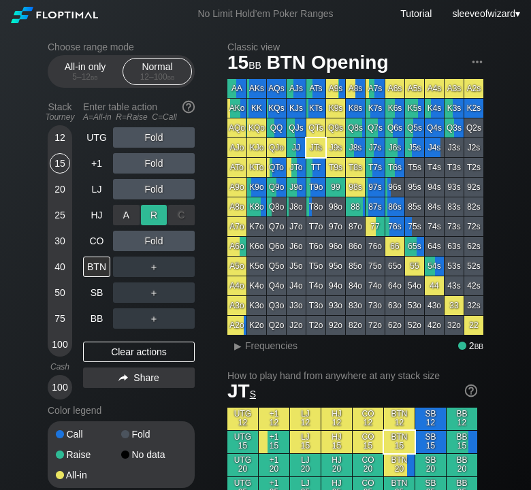
click at [153, 221] on div "R ✕" at bounding box center [154, 215] width 27 height 20
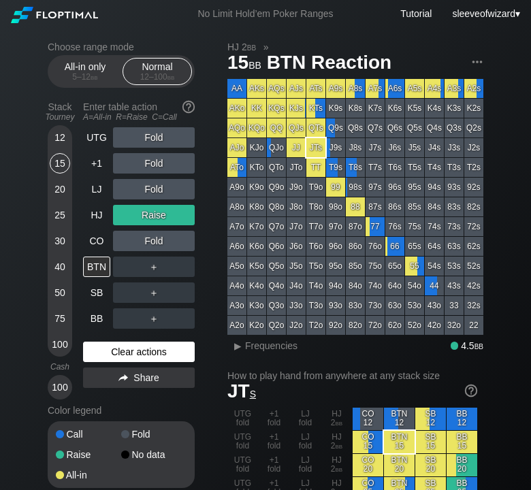
click at [138, 359] on div "Clear actions" at bounding box center [139, 352] width 112 height 20
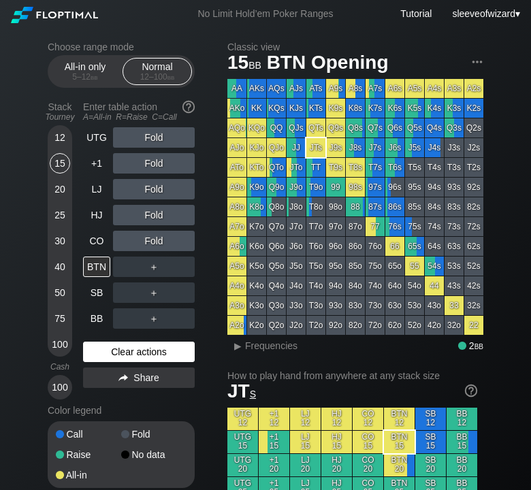
click at [138, 359] on div "Clear actions" at bounding box center [139, 352] width 112 height 20
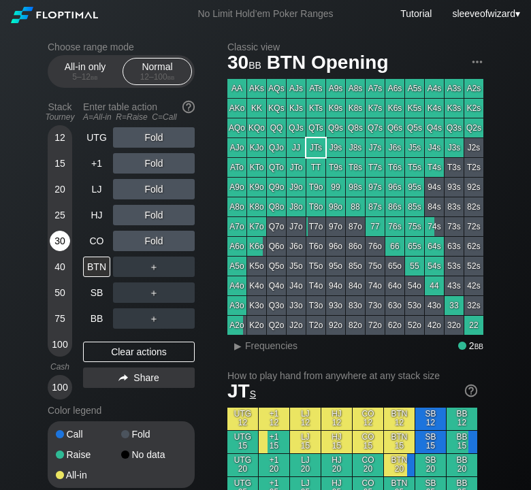
click at [59, 241] on div "30" at bounding box center [60, 241] width 20 height 20
click at [146, 192] on div "R ✕" at bounding box center [154, 189] width 27 height 20
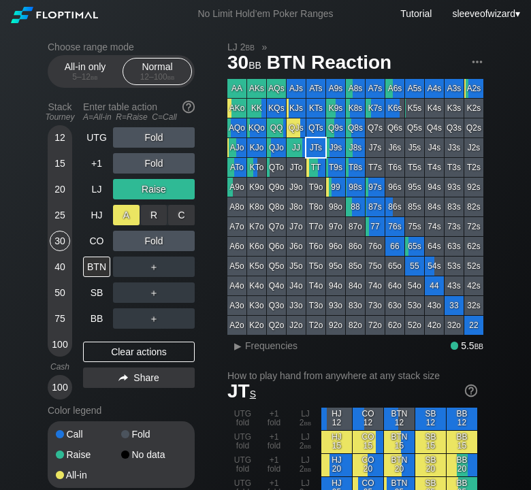
click at [122, 214] on div "A ✕" at bounding box center [126, 215] width 27 height 20
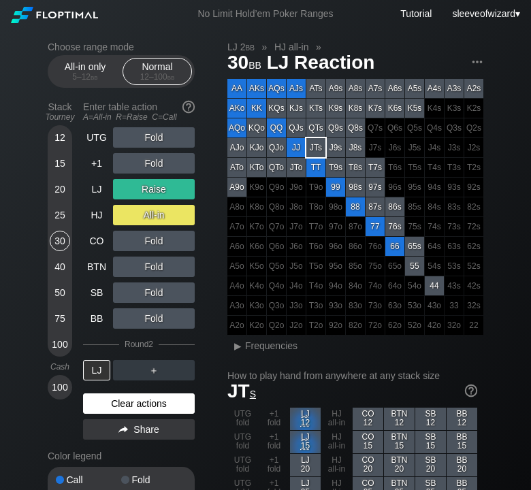
click at [152, 394] on div "Clear actions" at bounding box center [139, 403] width 112 height 20
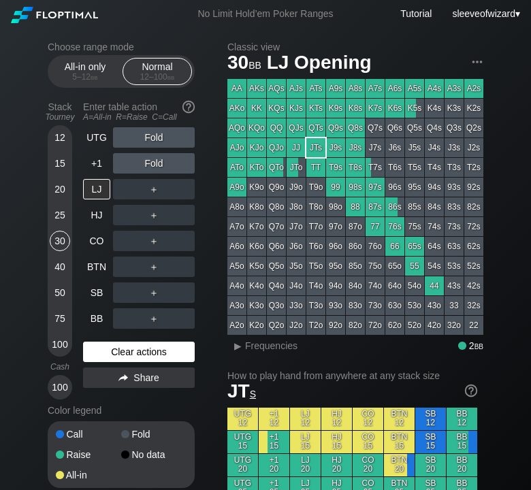
click at [152, 394] on div "UTG Fold +1 Fold LJ ＋ HJ ＋ CO ＋ BTN ＋ SB ＋ BB ＋ Clear actions Share" at bounding box center [139, 263] width 112 height 272
click at [132, 355] on div "Clear actions" at bounding box center [139, 352] width 112 height 20
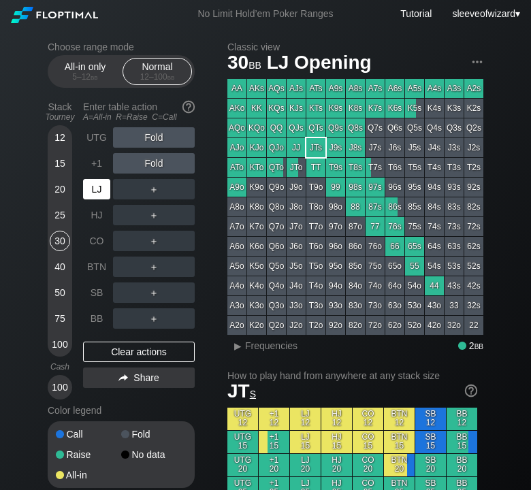
click at [105, 192] on div "LJ" at bounding box center [96, 189] width 27 height 20
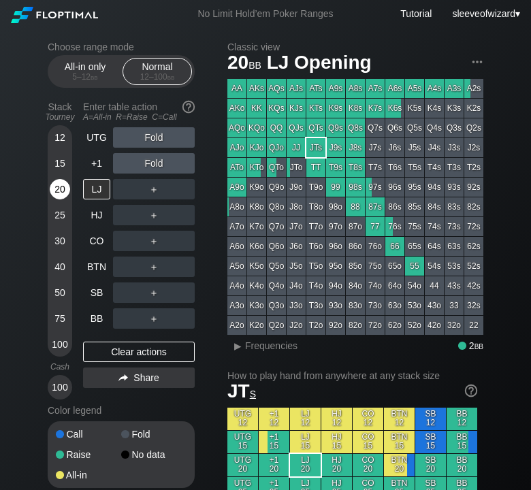
click at [61, 188] on div "20" at bounding box center [60, 189] width 20 height 20
click at [162, 354] on div "Clear actions" at bounding box center [139, 352] width 112 height 20
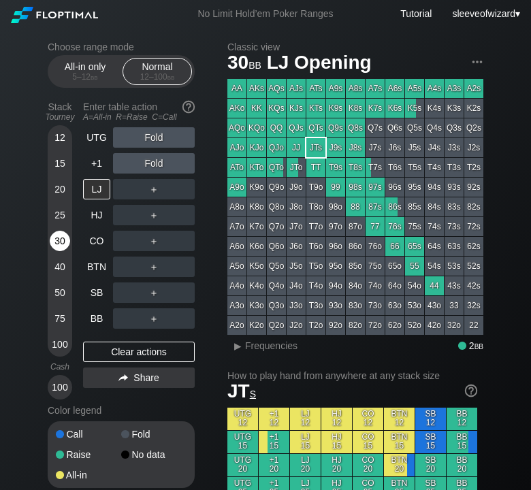
click at [62, 238] on div "30" at bounding box center [60, 241] width 20 height 20
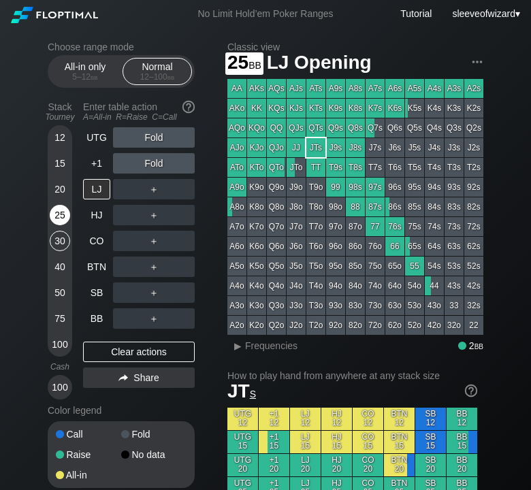
click at [59, 218] on div "25" at bounding box center [60, 215] width 20 height 20
click at [149, 242] on div "R ✕" at bounding box center [154, 241] width 27 height 20
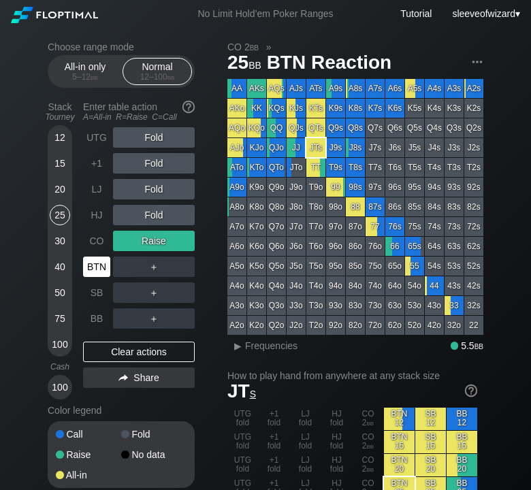
click at [91, 264] on div "BTN" at bounding box center [96, 267] width 27 height 20
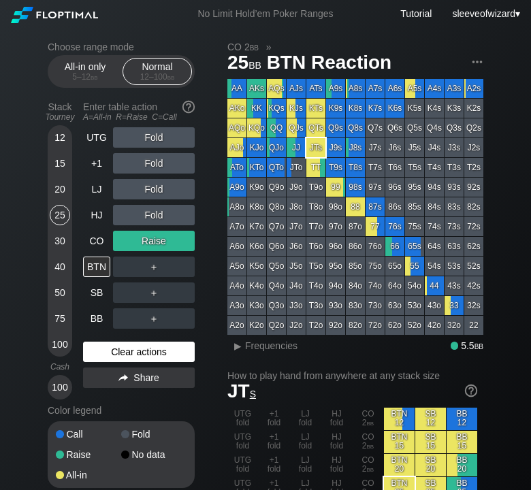
click at [157, 351] on div "Clear actions" at bounding box center [139, 352] width 112 height 20
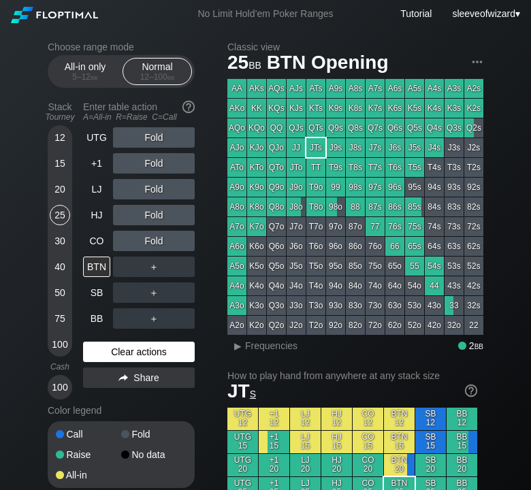
click at [157, 351] on div "Clear actions" at bounding box center [139, 352] width 112 height 20
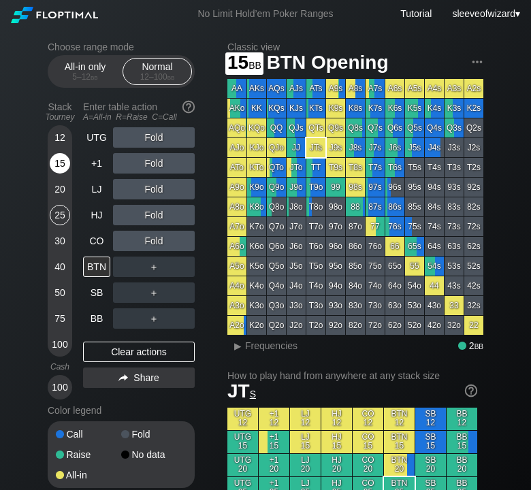
click at [58, 156] on div "15" at bounding box center [60, 163] width 20 height 20
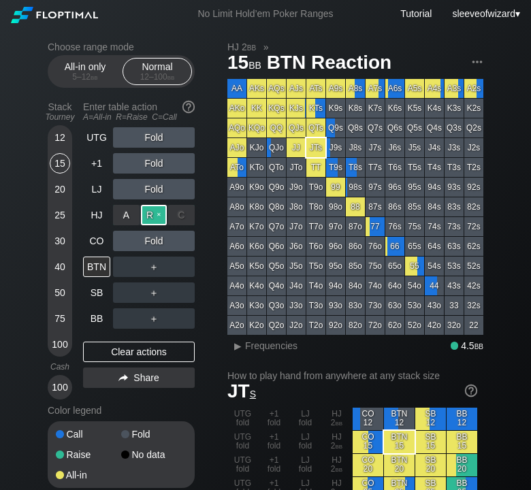
click at [152, 214] on div "R ✕" at bounding box center [154, 215] width 27 height 20
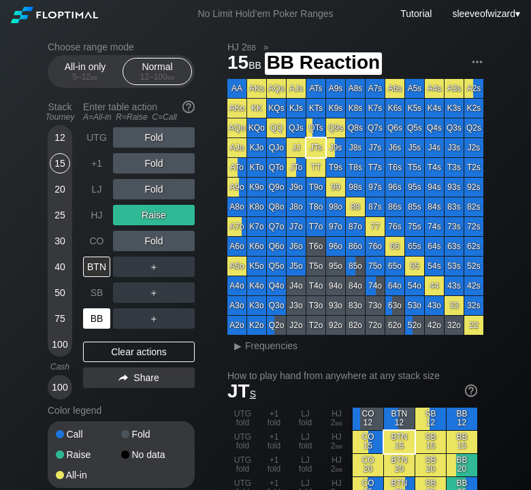
click at [97, 319] on div "BB" at bounding box center [96, 318] width 27 height 20
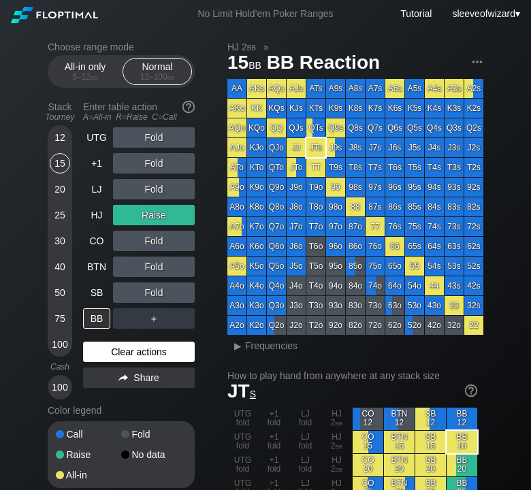
click at [136, 357] on div "Clear actions" at bounding box center [139, 352] width 112 height 20
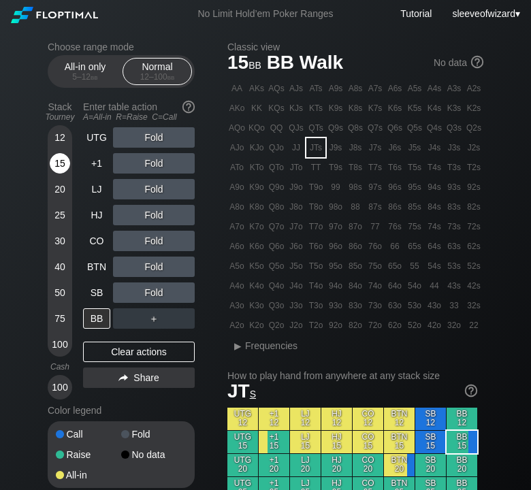
click at [63, 163] on div "15" at bounding box center [60, 163] width 20 height 20
click at [98, 245] on div "CO" at bounding box center [96, 241] width 27 height 20
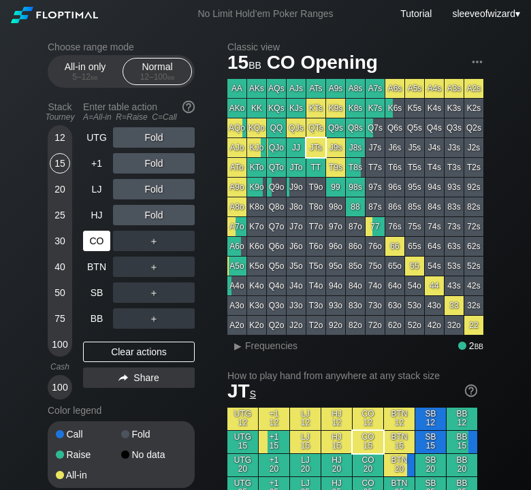
click at [98, 245] on div "CO" at bounding box center [96, 241] width 27 height 20
click at [59, 217] on div "25" at bounding box center [60, 215] width 20 height 20
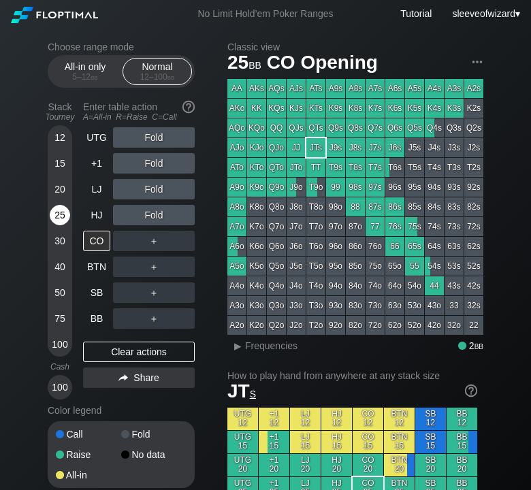
click at [59, 217] on div "25" at bounding box center [60, 215] width 20 height 20
click at [157, 212] on div "R ✕" at bounding box center [154, 215] width 27 height 20
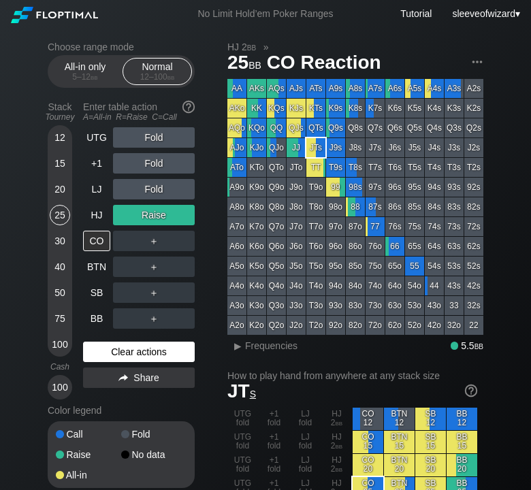
click at [120, 352] on div "Clear actions" at bounding box center [139, 352] width 112 height 20
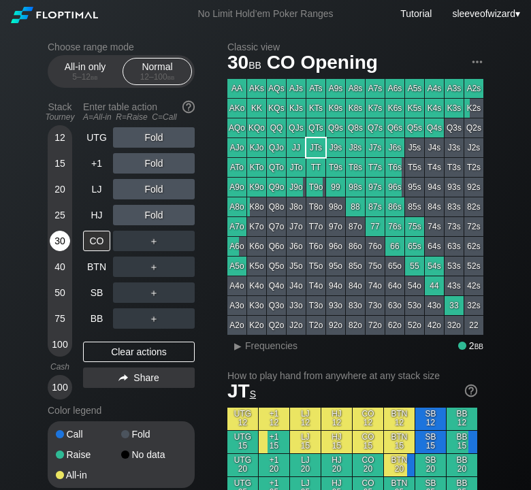
click at [63, 248] on div "30" at bounding box center [60, 241] width 20 height 20
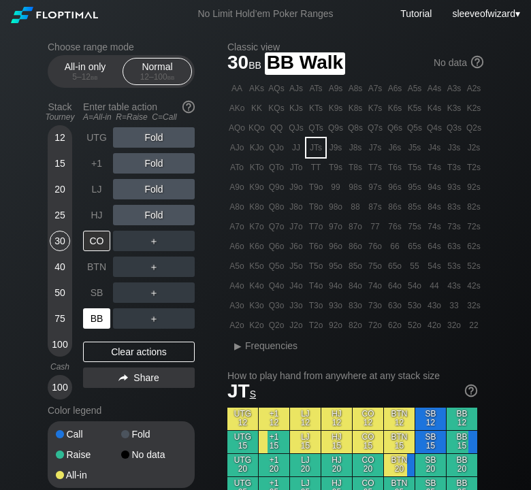
click at [92, 316] on div "BB" at bounding box center [96, 318] width 27 height 20
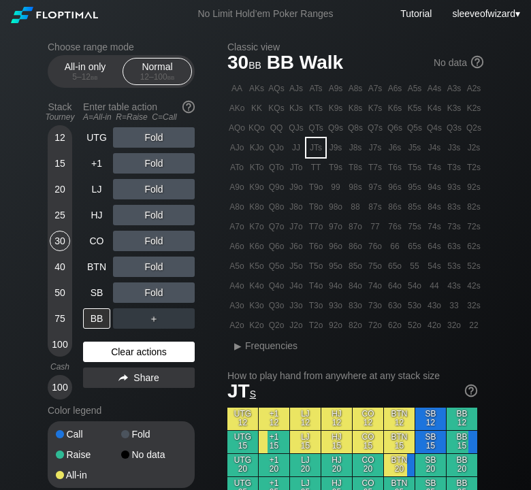
click at [127, 352] on div "Clear actions" at bounding box center [139, 352] width 112 height 20
click at [62, 235] on div "30" at bounding box center [60, 241] width 20 height 20
click at [62, 234] on div "30" at bounding box center [60, 241] width 20 height 20
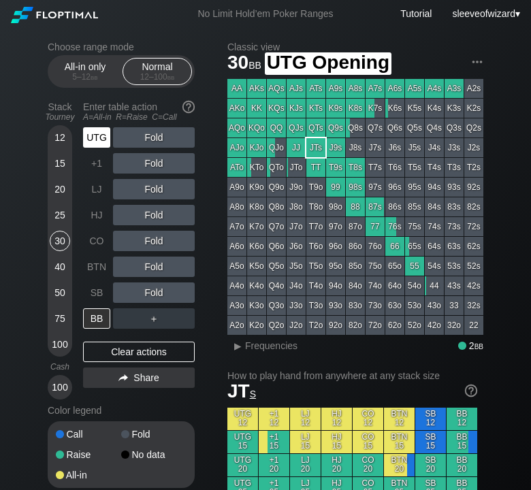
click at [94, 133] on div "UTG" at bounding box center [96, 137] width 27 height 20
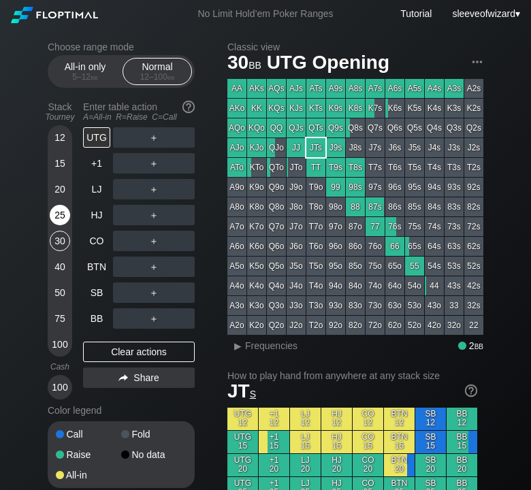
click at [63, 219] on div "25" at bounding box center [60, 215] width 20 height 20
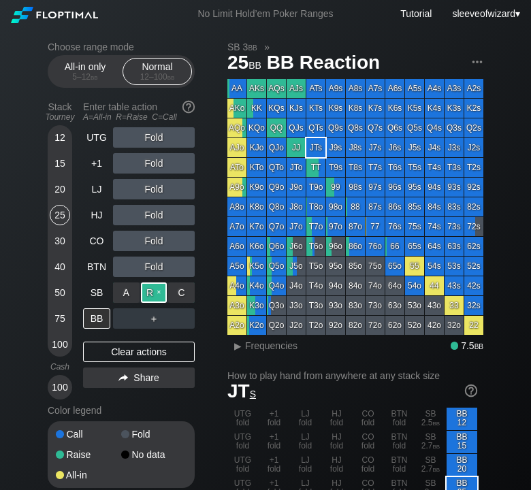
click at [150, 296] on div "R ✕" at bounding box center [154, 293] width 27 height 20
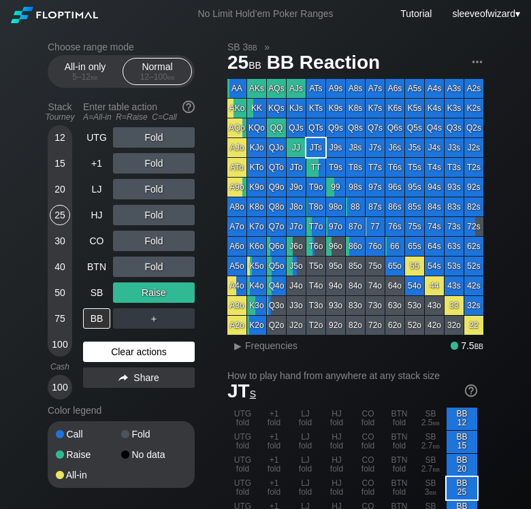
click at [152, 351] on div "Clear actions" at bounding box center [139, 352] width 112 height 20
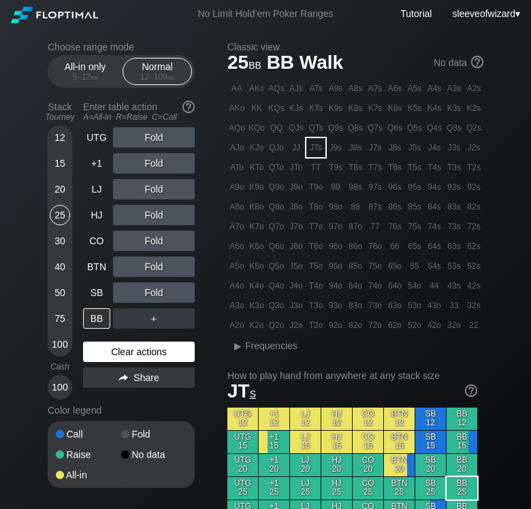
click at [152, 351] on div "Clear actions" at bounding box center [139, 352] width 112 height 20
click at [55, 215] on div "25" at bounding box center [60, 215] width 20 height 20
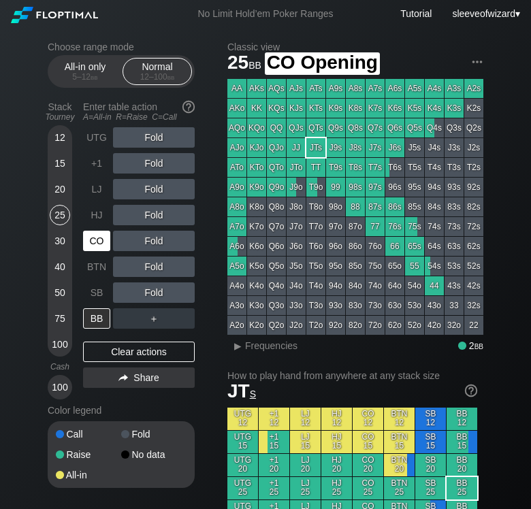
click at [97, 238] on div "CO" at bounding box center [96, 241] width 27 height 20
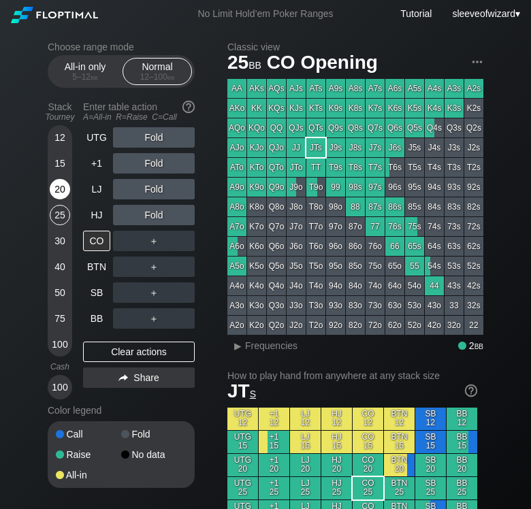
click at [61, 195] on div "20" at bounding box center [60, 189] width 20 height 20
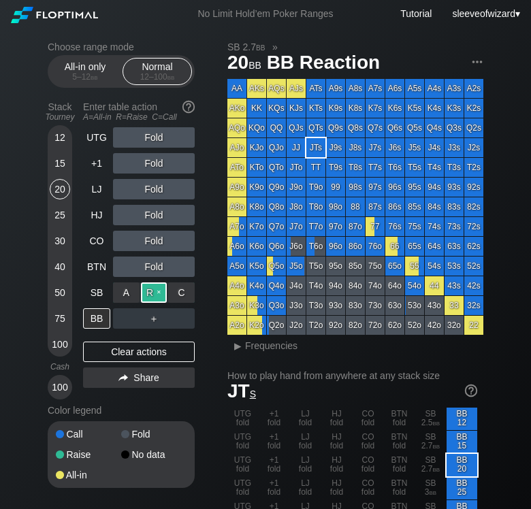
click at [150, 289] on div "R ✕" at bounding box center [154, 293] width 27 height 20
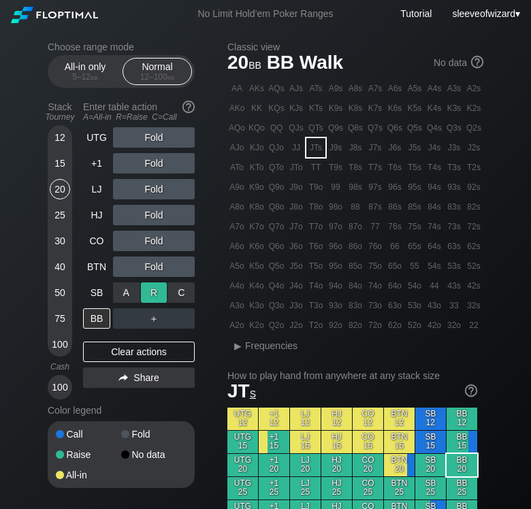
click at [159, 291] on div "R ✕" at bounding box center [154, 293] width 27 height 20
click at [153, 272] on div "R ✕" at bounding box center [154, 267] width 27 height 20
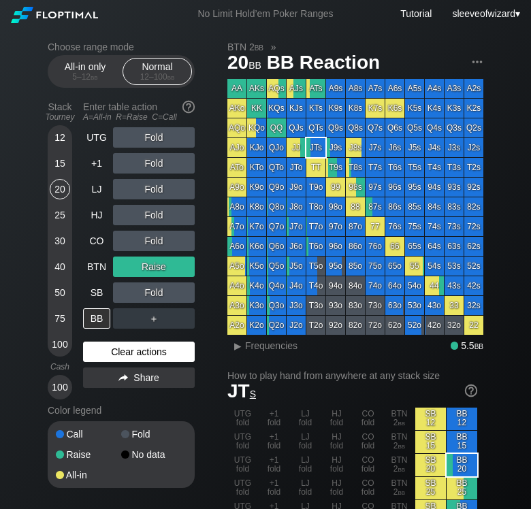
click at [126, 351] on div "Clear actions" at bounding box center [139, 352] width 112 height 20
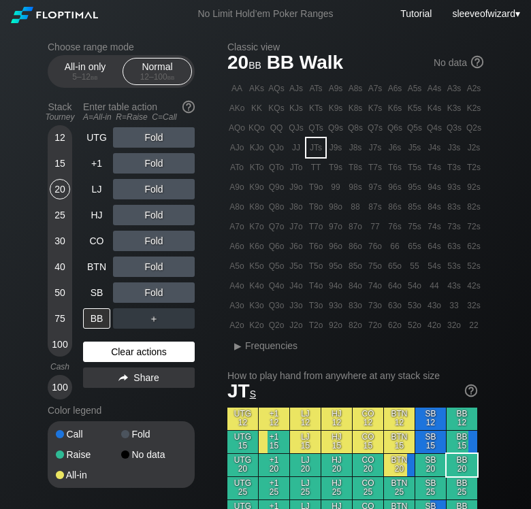
click at [126, 351] on div "Clear actions" at bounding box center [139, 352] width 112 height 20
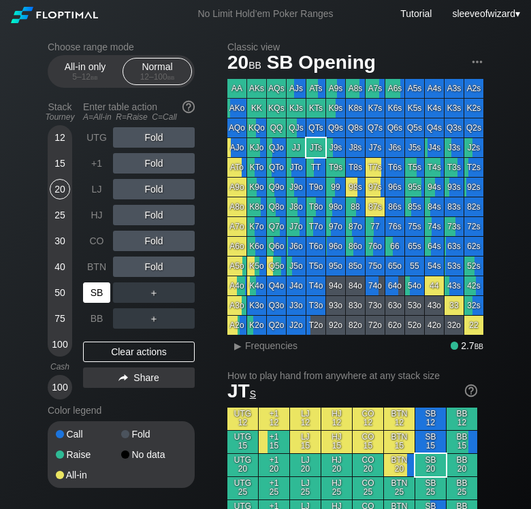
click at [93, 294] on div "SB" at bounding box center [96, 293] width 27 height 20
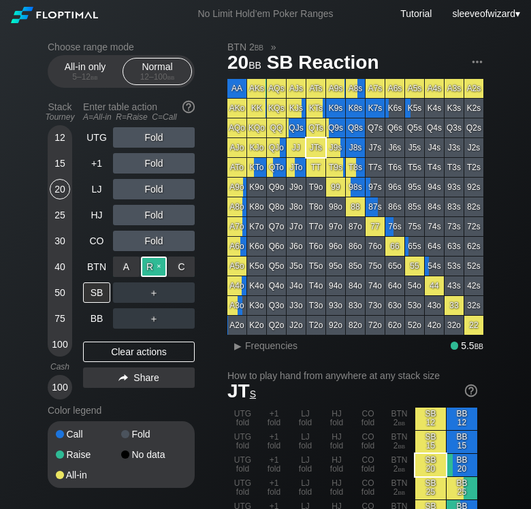
click at [155, 268] on div "R ✕" at bounding box center [154, 267] width 27 height 20
click at [161, 265] on div "R ✕" at bounding box center [154, 267] width 27 height 20
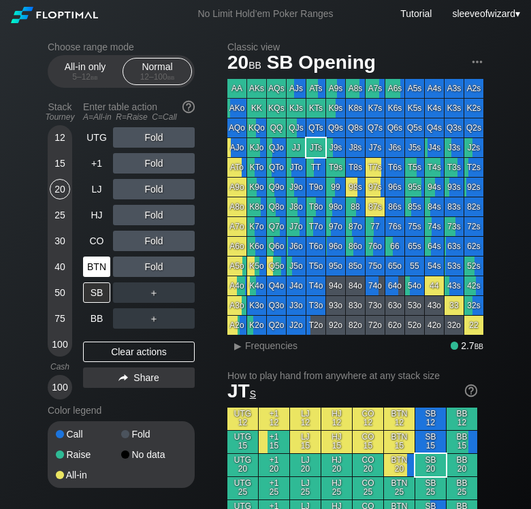
click at [87, 265] on div "BTN" at bounding box center [96, 267] width 27 height 20
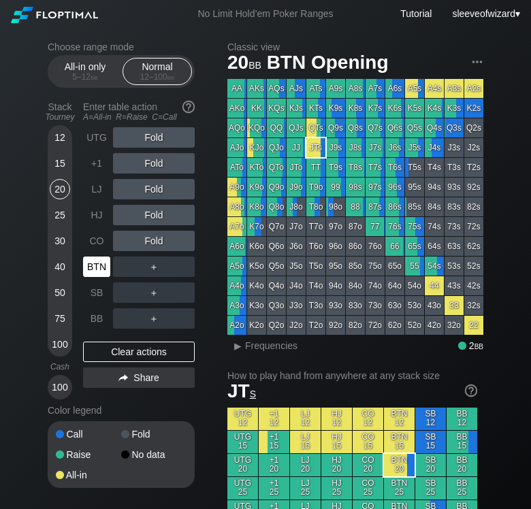
click at [92, 265] on div "BTN" at bounding box center [96, 267] width 27 height 20
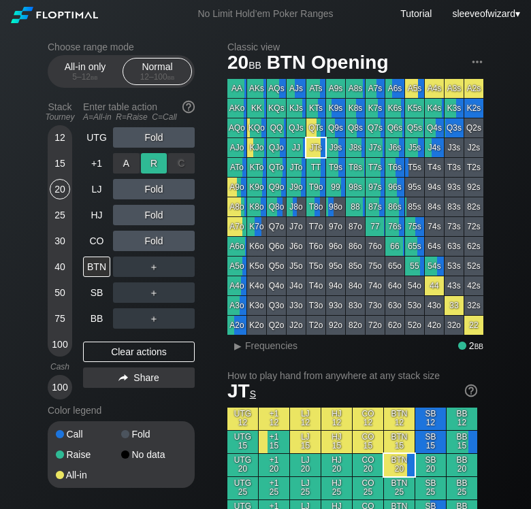
click at [153, 163] on div "R ✕" at bounding box center [154, 163] width 27 height 20
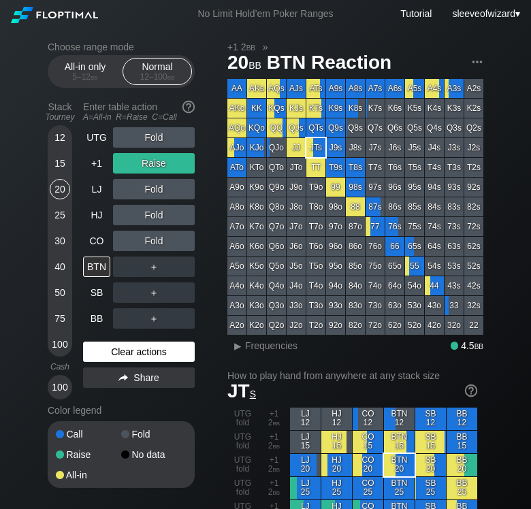
click at [148, 345] on div "Clear actions" at bounding box center [139, 352] width 112 height 20
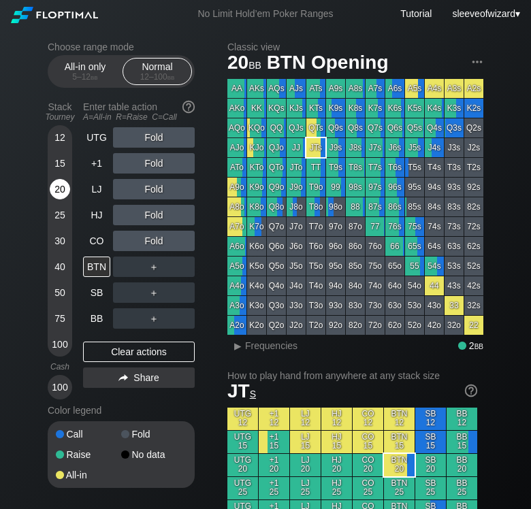
click at [59, 188] on div "20" at bounding box center [60, 189] width 20 height 20
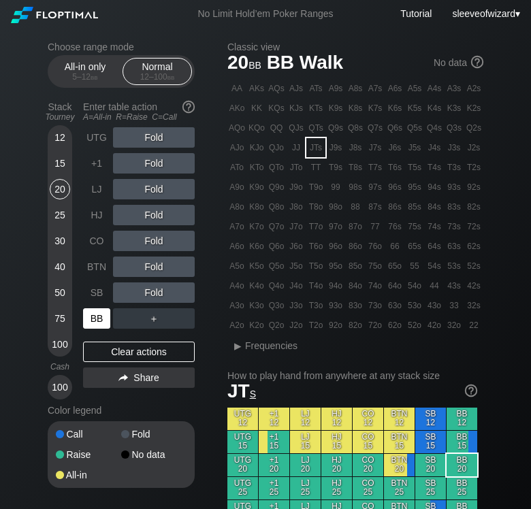
click at [99, 312] on div "BB" at bounding box center [96, 318] width 27 height 20
click at [156, 270] on div "R ✕" at bounding box center [154, 267] width 27 height 20
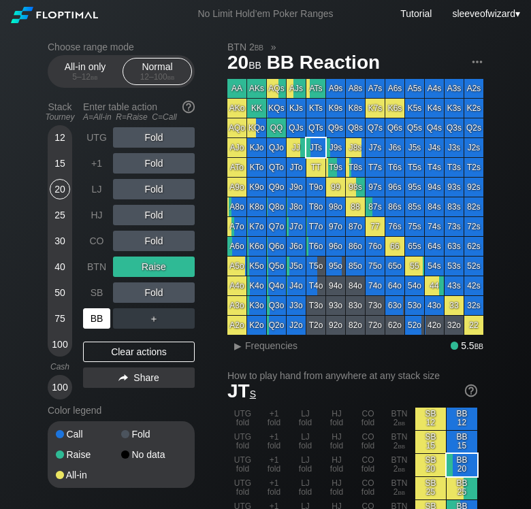
click at [99, 317] on div "BB" at bounding box center [96, 318] width 27 height 20
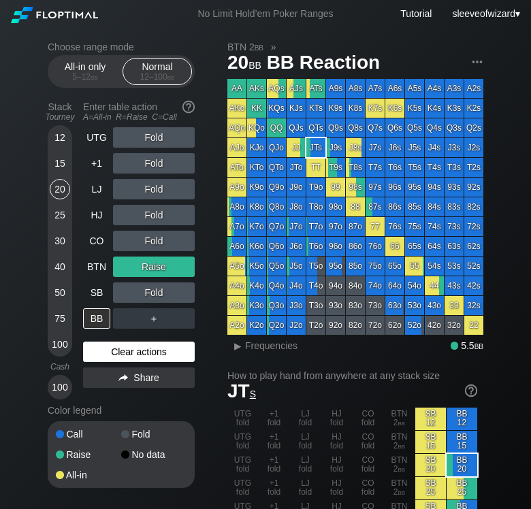
click at [145, 352] on div "Clear actions" at bounding box center [139, 352] width 112 height 20
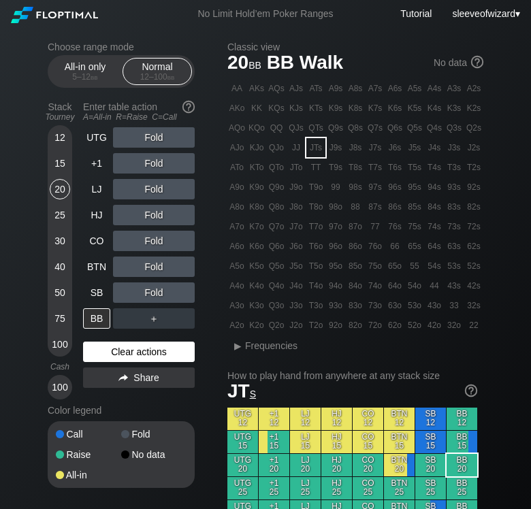
click at [145, 352] on div "Clear actions" at bounding box center [139, 352] width 112 height 20
click at [61, 191] on div "20" at bounding box center [60, 189] width 20 height 20
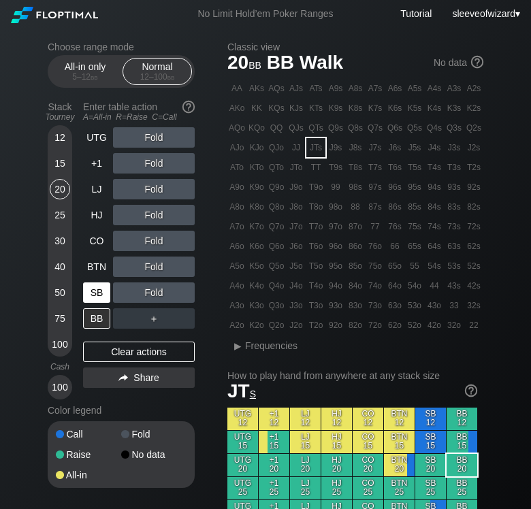
click at [88, 291] on div "SB" at bounding box center [96, 293] width 27 height 20
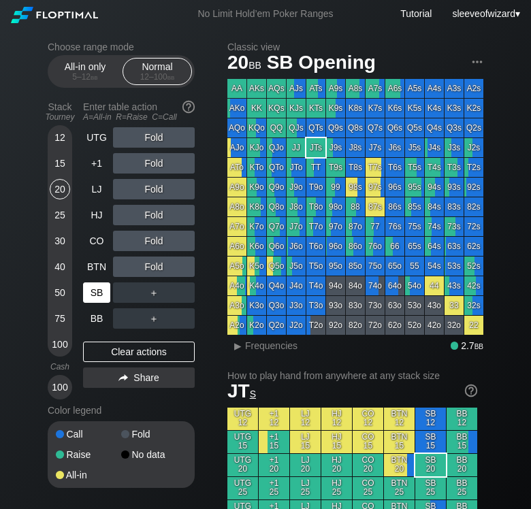
click at [88, 291] on div "SB" at bounding box center [96, 293] width 27 height 20
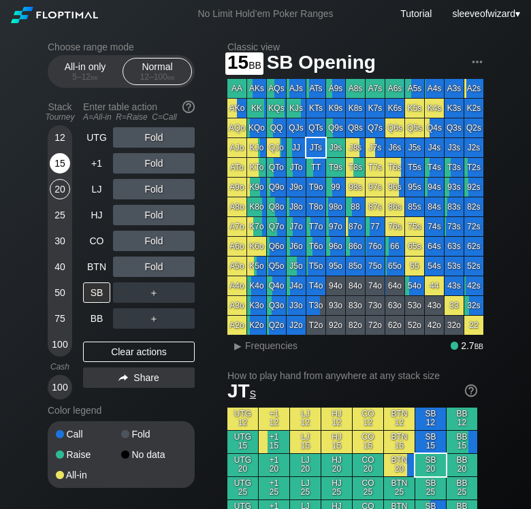
click at [54, 161] on div "15" at bounding box center [60, 163] width 20 height 20
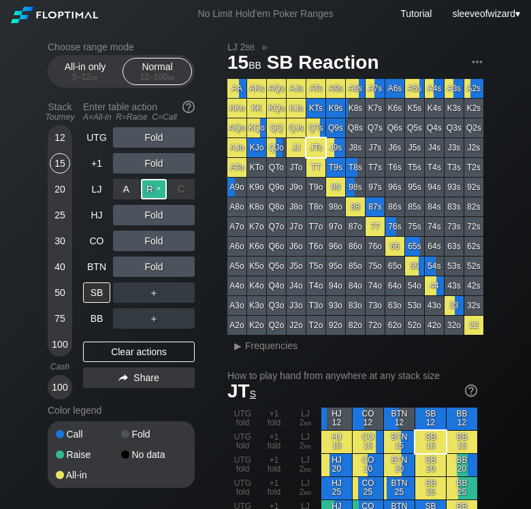
click at [152, 190] on div "R ✕" at bounding box center [154, 189] width 27 height 20
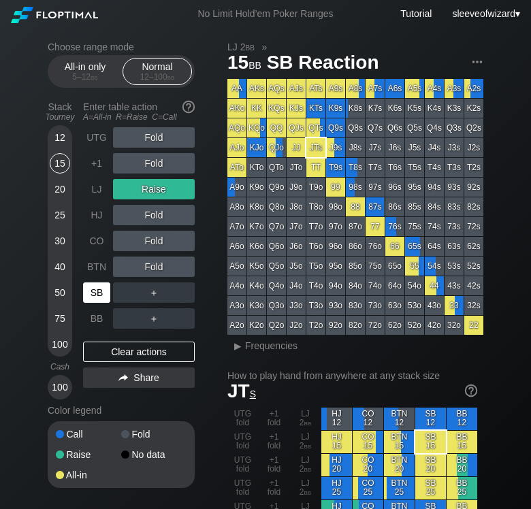
click at [103, 289] on div "SB" at bounding box center [96, 293] width 27 height 20
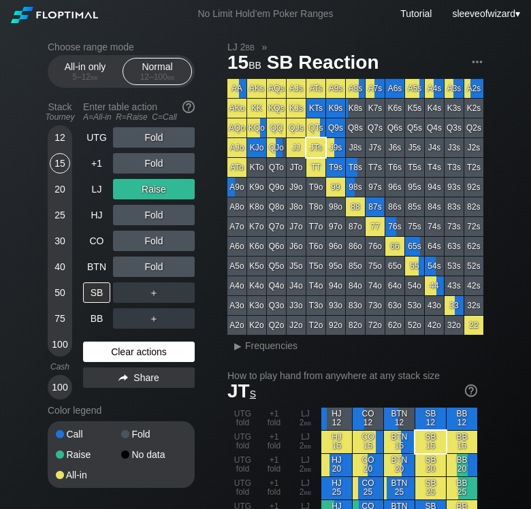
click at [146, 344] on div "Clear actions" at bounding box center [139, 352] width 112 height 20
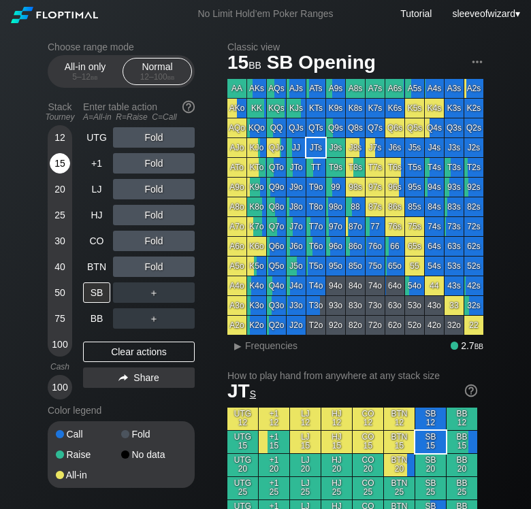
click at [58, 162] on div "15" at bounding box center [60, 163] width 20 height 20
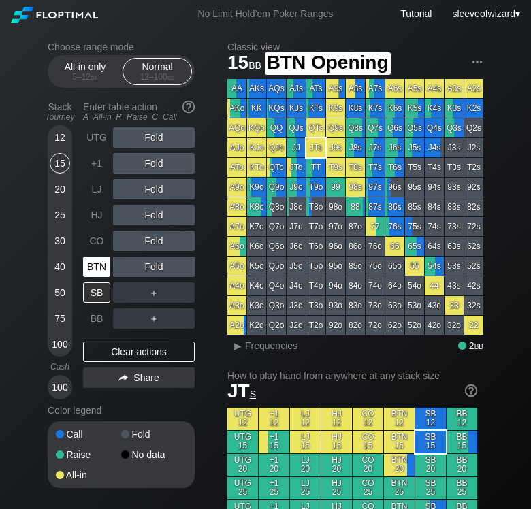
click at [99, 261] on div "BTN" at bounding box center [96, 267] width 27 height 20
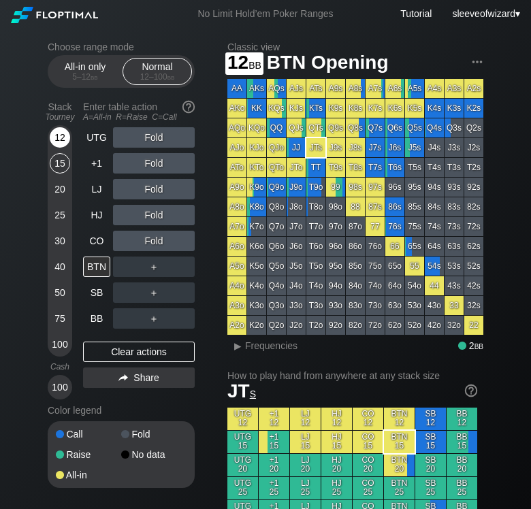
click at [63, 140] on div "12" at bounding box center [60, 137] width 20 height 20
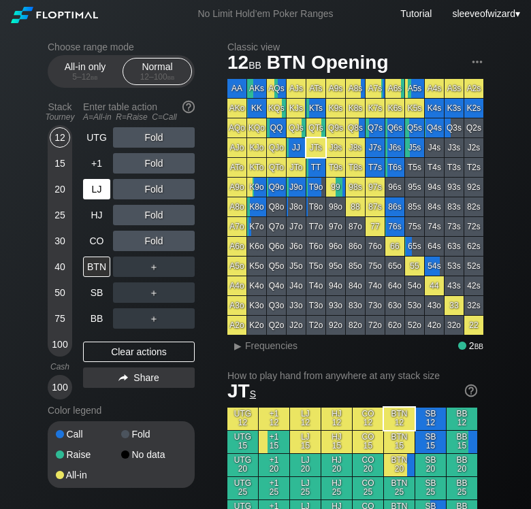
click at [88, 193] on div "LJ" at bounding box center [96, 189] width 27 height 20
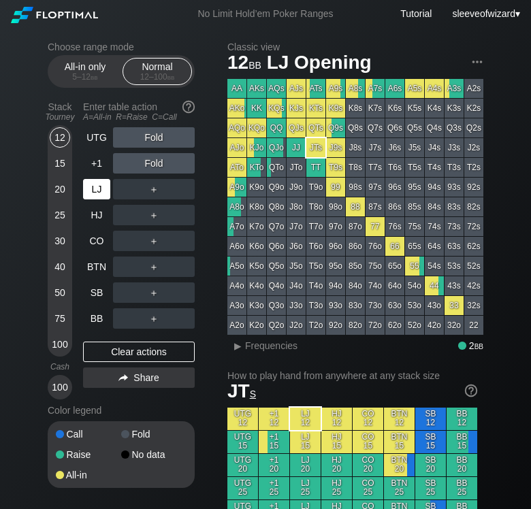
click at [88, 193] on div "LJ" at bounding box center [96, 189] width 27 height 20
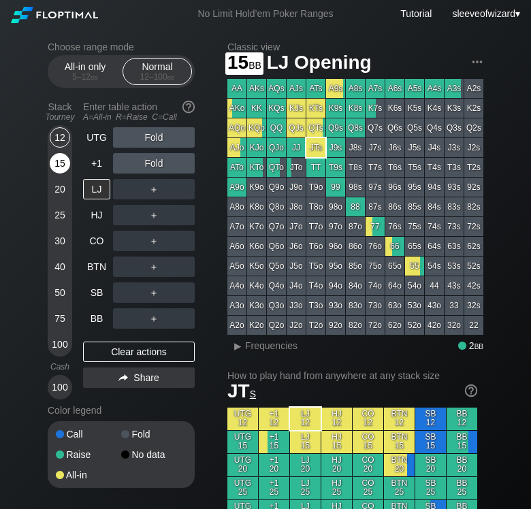
click at [60, 166] on div "15" at bounding box center [60, 163] width 20 height 20
click at [60, 142] on div "12" at bounding box center [60, 137] width 20 height 20
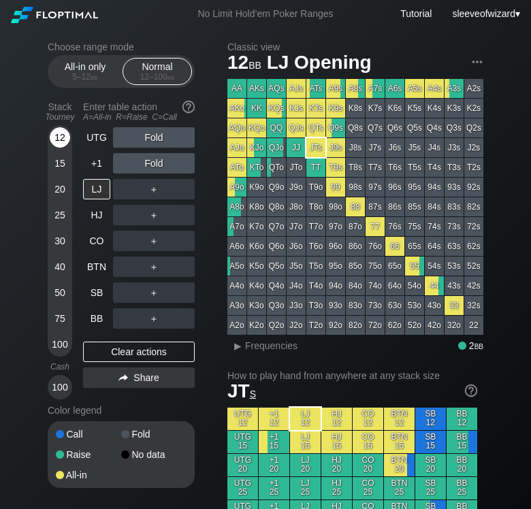
click at [60, 142] on div "12" at bounding box center [60, 137] width 20 height 20
click at [101, 191] on div "LJ" at bounding box center [96, 189] width 27 height 20
click at [62, 163] on div "15" at bounding box center [60, 163] width 20 height 20
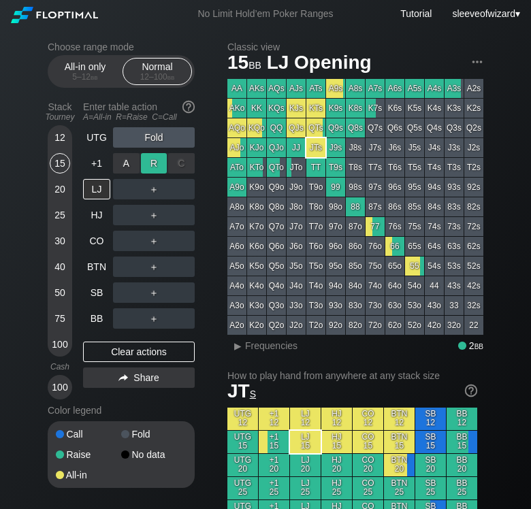
click at [155, 163] on div "R ✕" at bounding box center [154, 163] width 27 height 20
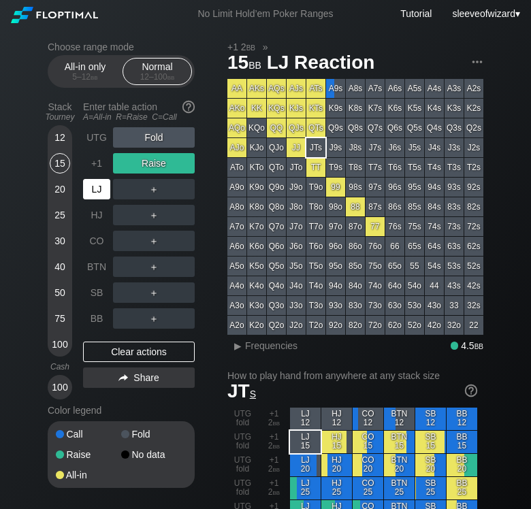
click at [98, 188] on div "LJ" at bounding box center [96, 189] width 27 height 20
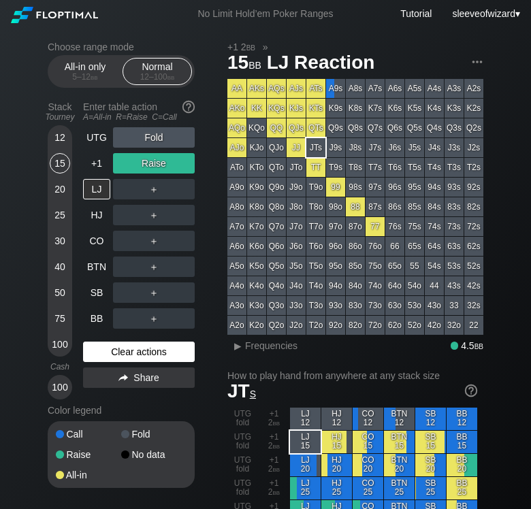
click at [137, 349] on div "Clear actions" at bounding box center [139, 352] width 112 height 20
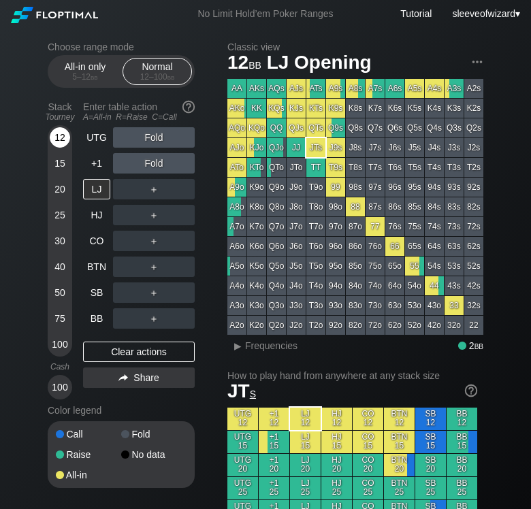
click at [53, 140] on div "12" at bounding box center [60, 137] width 20 height 20
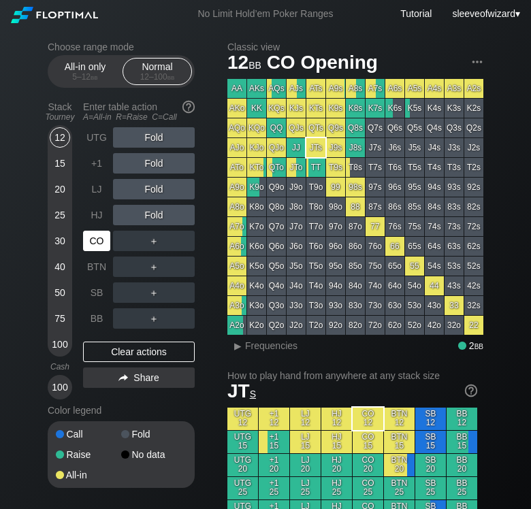
click at [97, 243] on div "CO" at bounding box center [96, 241] width 27 height 20
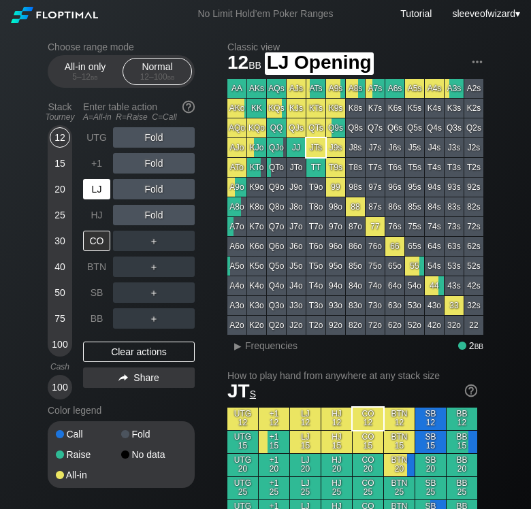
click at [101, 193] on div "LJ" at bounding box center [96, 189] width 27 height 20
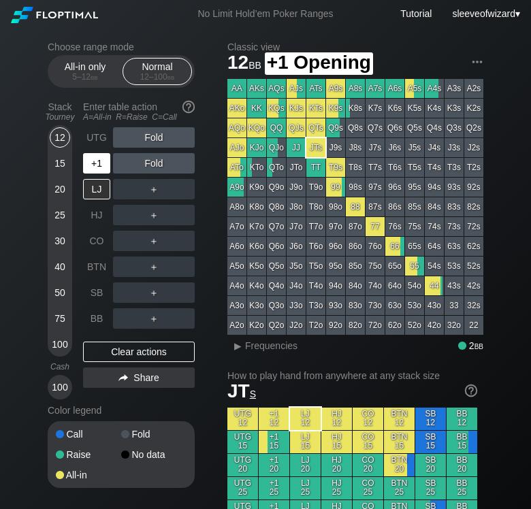
click at [97, 169] on div "+1" at bounding box center [96, 163] width 27 height 20
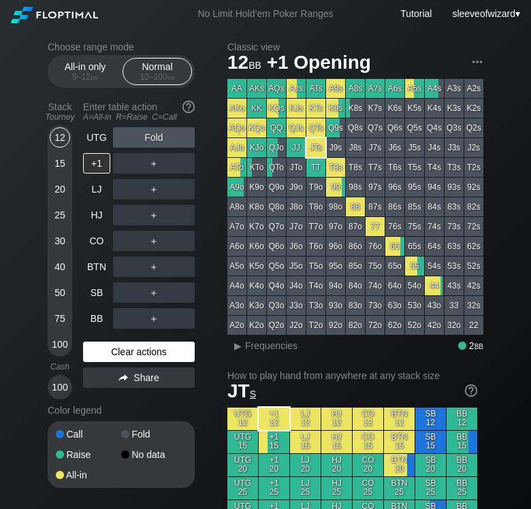
click at [133, 351] on div "Clear actions" at bounding box center [139, 352] width 112 height 20
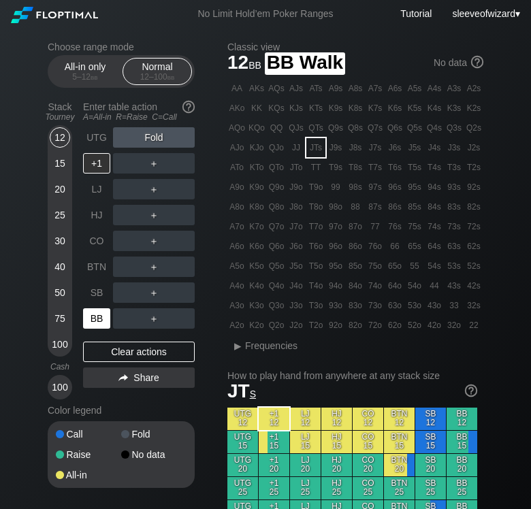
click at [91, 323] on div "BB" at bounding box center [96, 318] width 27 height 20
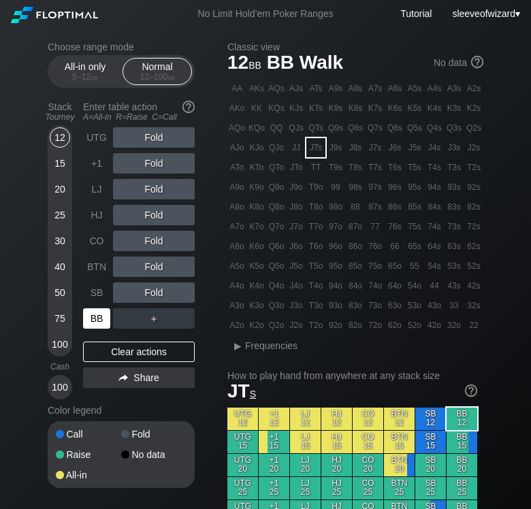
click at [91, 323] on div "BB" at bounding box center [96, 318] width 27 height 20
click at [150, 296] on div "R ✕" at bounding box center [154, 293] width 27 height 20
click at [157, 290] on div "R ✕" at bounding box center [154, 293] width 27 height 20
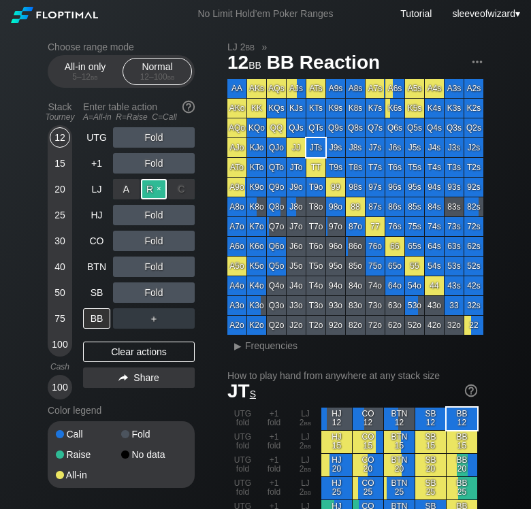
click at [150, 192] on div "R ✕" at bounding box center [154, 189] width 27 height 20
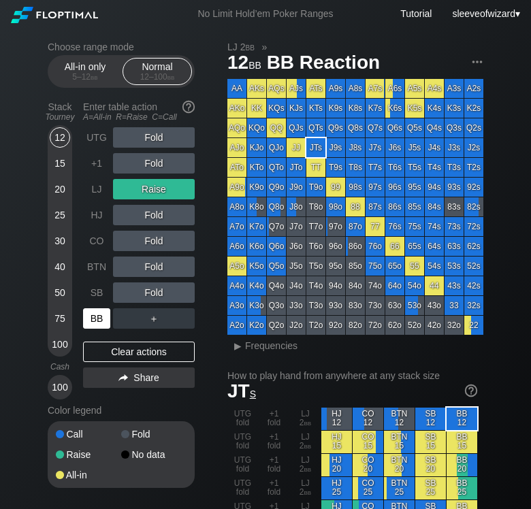
click at [98, 314] on div "BB" at bounding box center [96, 318] width 27 height 20
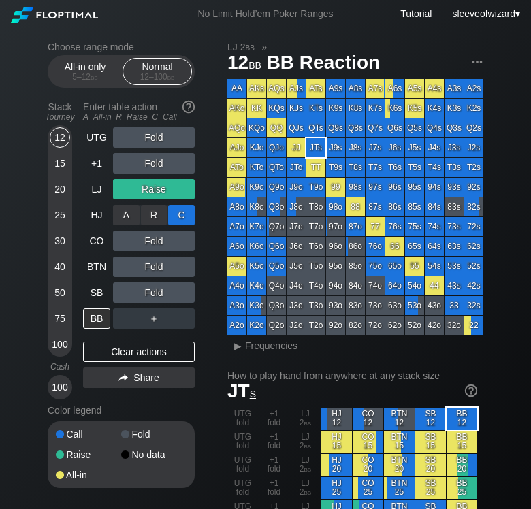
click at [182, 214] on div "C ✕" at bounding box center [181, 215] width 27 height 20
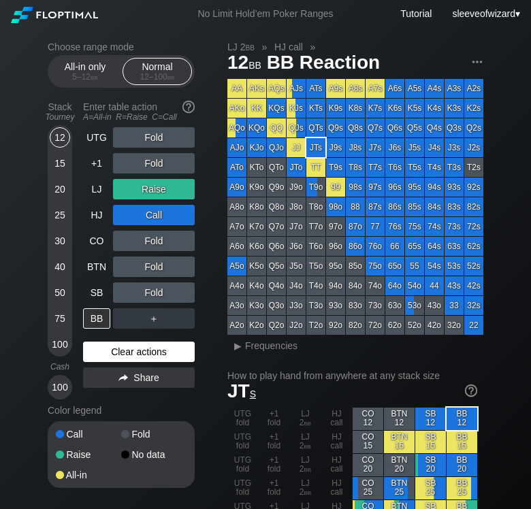
click at [140, 351] on div "Clear actions" at bounding box center [139, 352] width 112 height 20
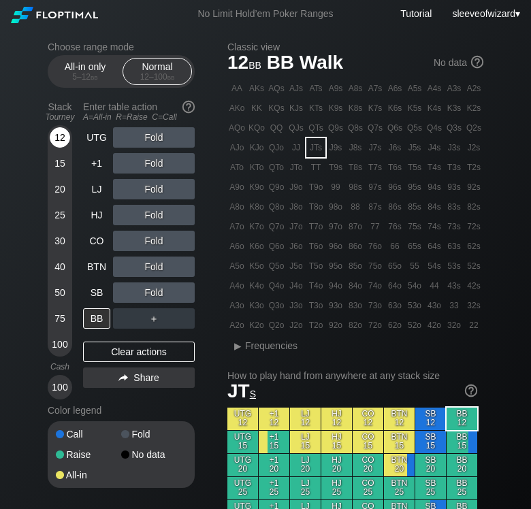
click at [62, 144] on div "12" at bounding box center [60, 137] width 20 height 20
click at [63, 139] on div "12" at bounding box center [60, 137] width 20 height 20
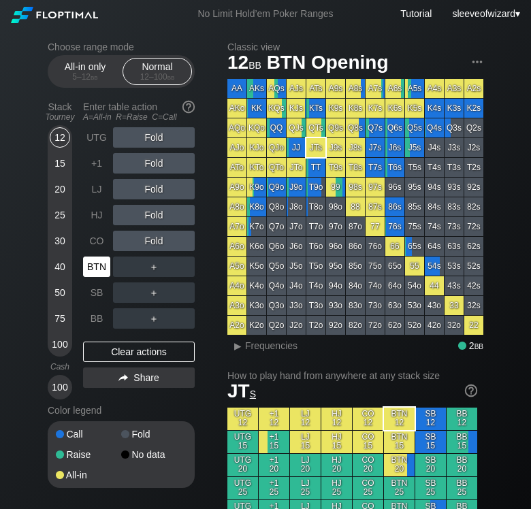
click at [95, 270] on div "BTN" at bounding box center [96, 267] width 27 height 20
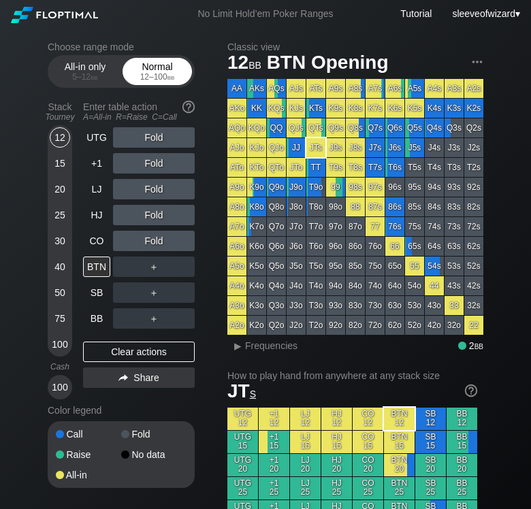
click at [148, 72] on div "12 – 100 bb" at bounding box center [157, 77] width 57 height 10
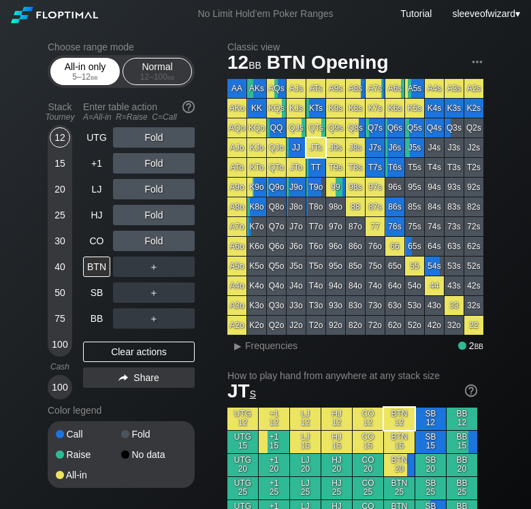
click at [97, 74] on span "bb" at bounding box center [94, 77] width 7 height 10
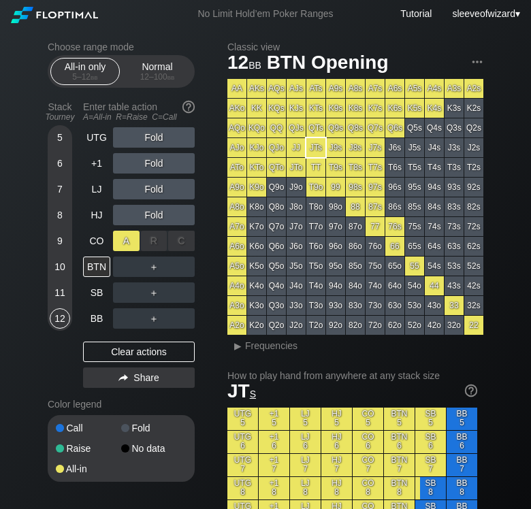
click at [125, 244] on div "A ✕" at bounding box center [126, 241] width 27 height 20
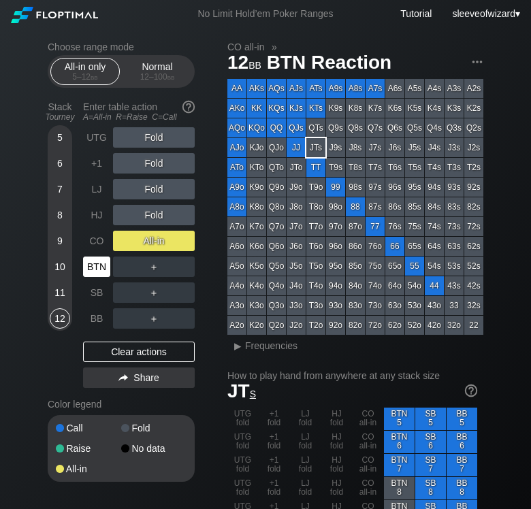
click at [101, 263] on div "BTN" at bounding box center [96, 267] width 27 height 20
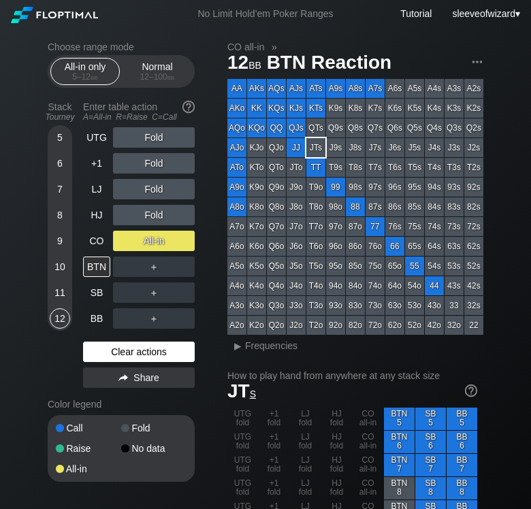
click at [135, 348] on div "Clear actions" at bounding box center [139, 352] width 112 height 20
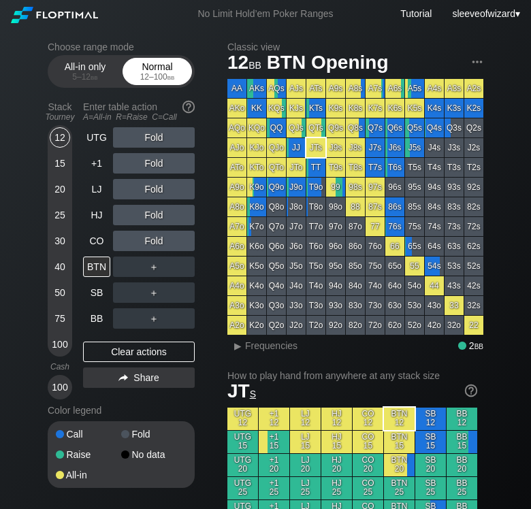
click at [157, 75] on div "12 – 100 bb" at bounding box center [157, 77] width 57 height 10
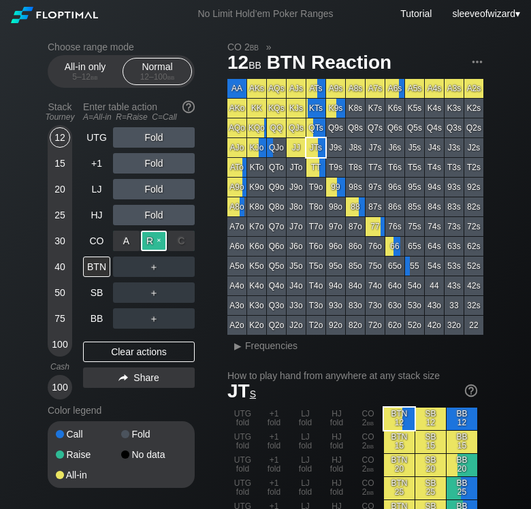
click at [147, 242] on div "R ✕" at bounding box center [154, 241] width 27 height 20
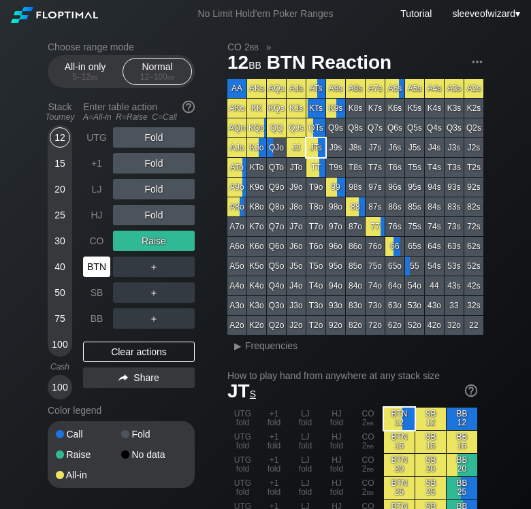
click at [95, 270] on div "BTN" at bounding box center [96, 267] width 27 height 20
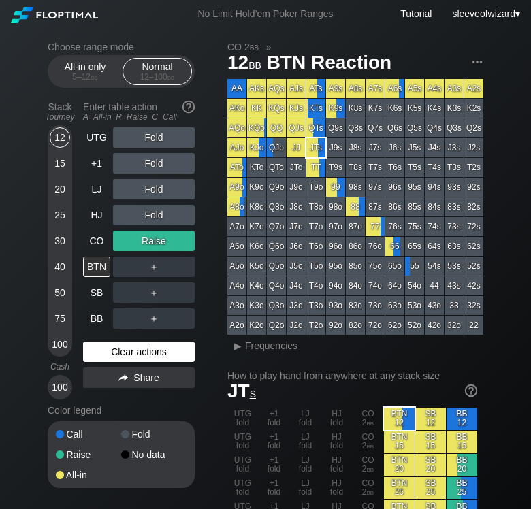
click at [145, 355] on div "Clear actions" at bounding box center [139, 352] width 112 height 20
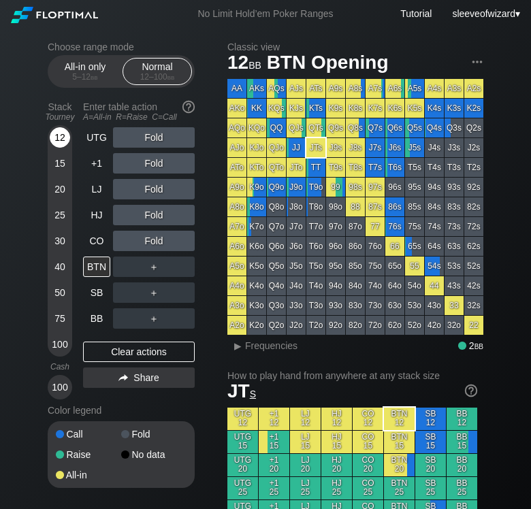
click at [57, 135] on div "12" at bounding box center [60, 137] width 20 height 20
click at [146, 213] on div "R ✕" at bounding box center [154, 215] width 27 height 20
click at [159, 213] on div "R ✕" at bounding box center [154, 215] width 27 height 20
click at [103, 269] on div "BTN" at bounding box center [96, 267] width 27 height 20
click at [131, 355] on div "Clear actions" at bounding box center [139, 352] width 112 height 20
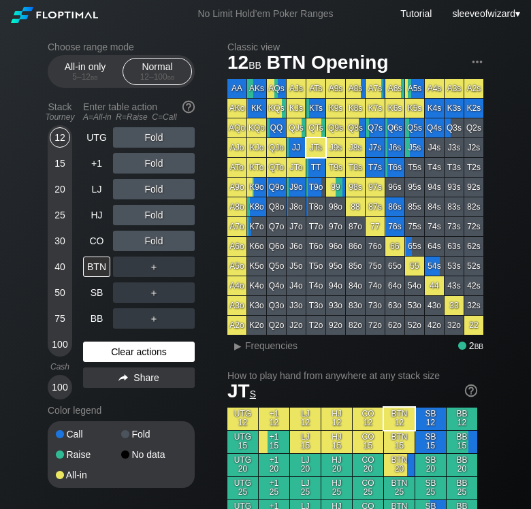
click at [131, 355] on div "Clear actions" at bounding box center [139, 352] width 112 height 20
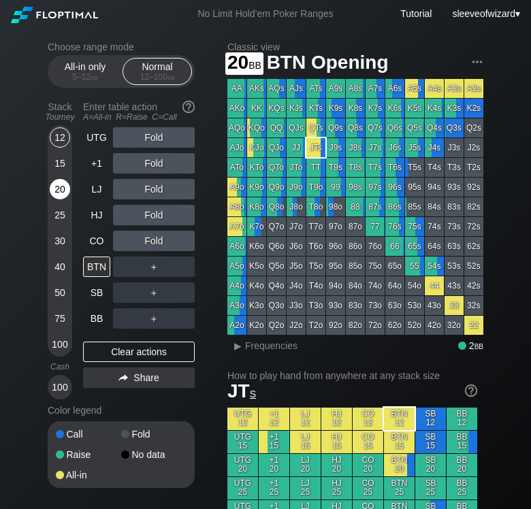
click at [63, 197] on div "20" at bounding box center [60, 189] width 20 height 20
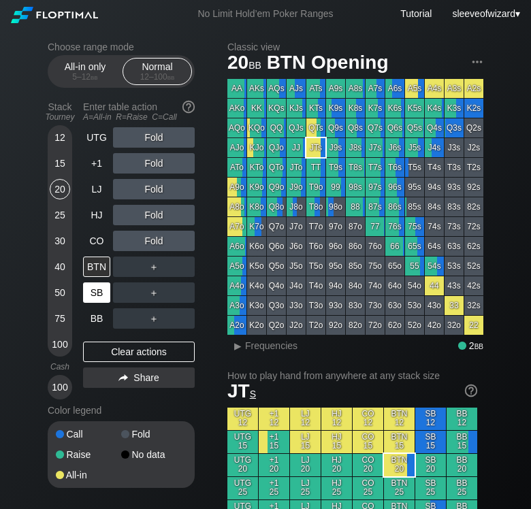
click at [96, 296] on div "SB" at bounding box center [96, 293] width 27 height 20
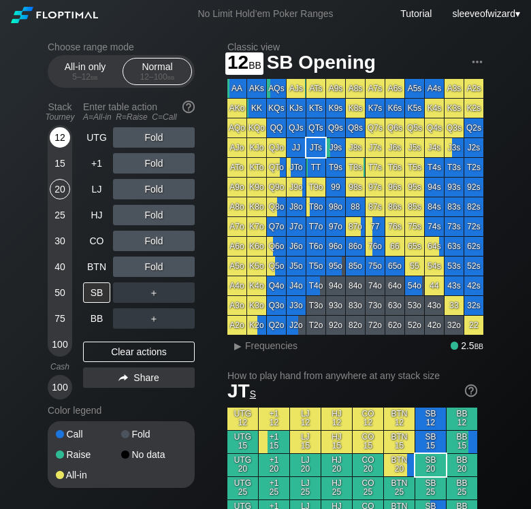
click at [57, 138] on div "12" at bounding box center [60, 137] width 20 height 20
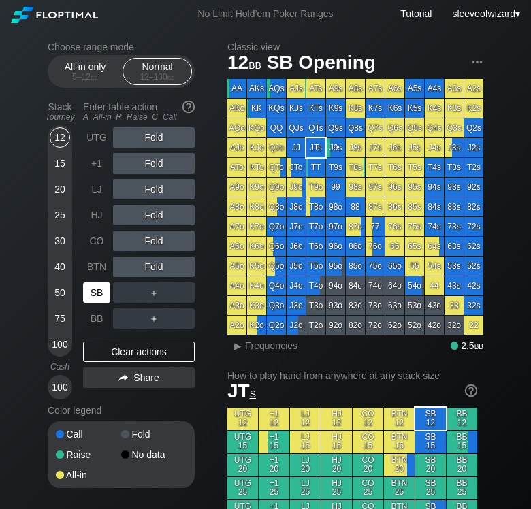
click at [98, 295] on div "SB" at bounding box center [96, 293] width 27 height 20
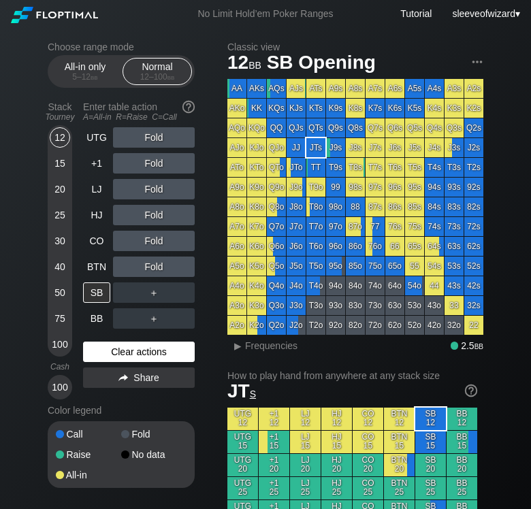
click at [129, 355] on div "Clear actions" at bounding box center [139, 352] width 112 height 20
click at [65, 162] on div "15" at bounding box center [60, 163] width 20 height 20
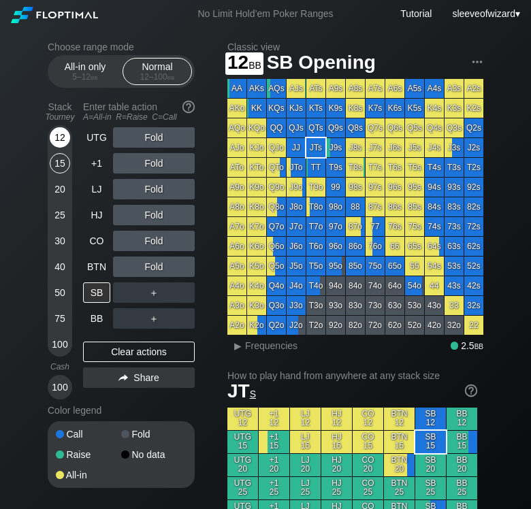
click at [52, 140] on div "12" at bounding box center [60, 137] width 20 height 20
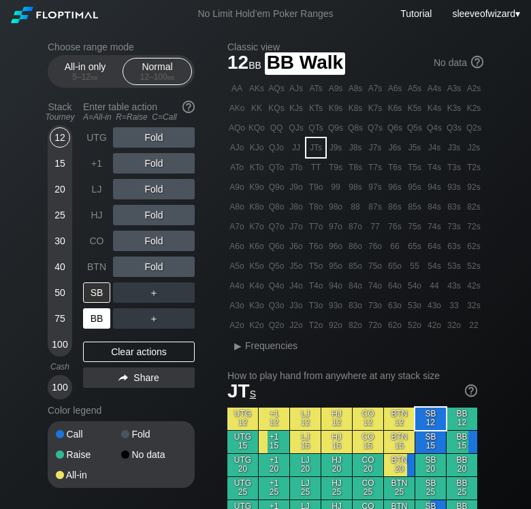
click at [93, 319] on div "BB" at bounding box center [96, 318] width 27 height 20
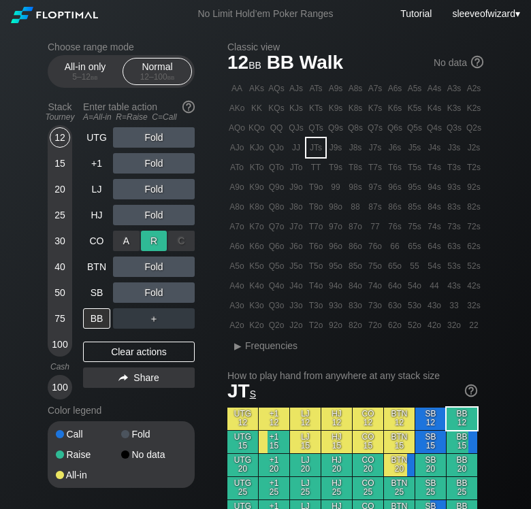
click at [149, 239] on div "R ✕" at bounding box center [154, 241] width 27 height 20
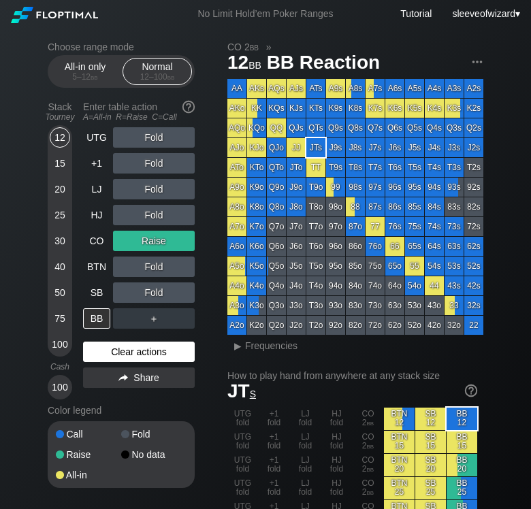
click at [112, 349] on div "Clear actions" at bounding box center [139, 352] width 112 height 20
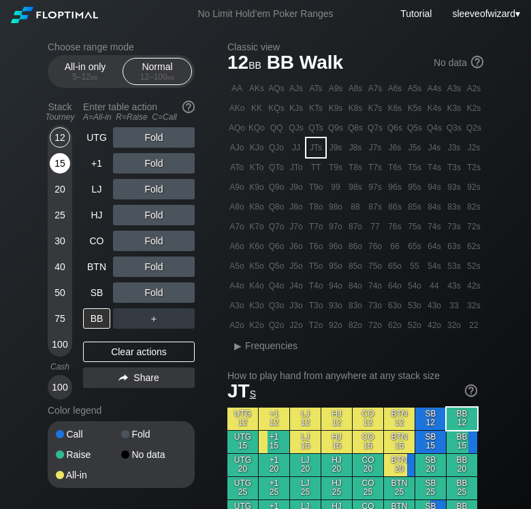
click at [63, 161] on div "15" at bounding box center [60, 163] width 20 height 20
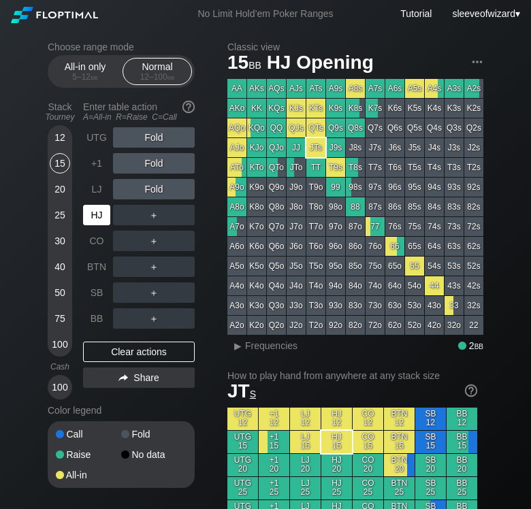
click at [89, 210] on div "HJ" at bounding box center [96, 215] width 27 height 20
click at [99, 165] on div "+1" at bounding box center [96, 163] width 27 height 20
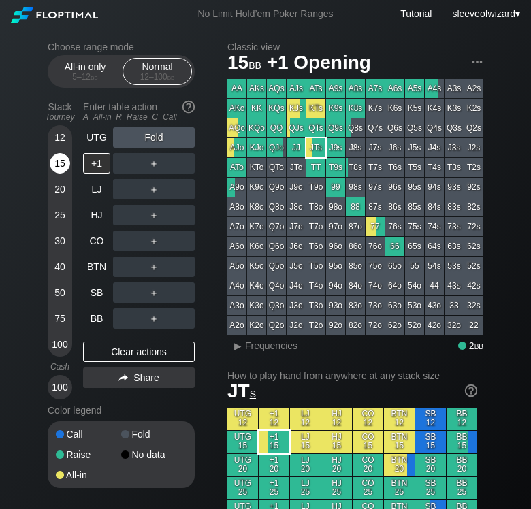
click at [59, 165] on div "15" at bounding box center [60, 163] width 20 height 20
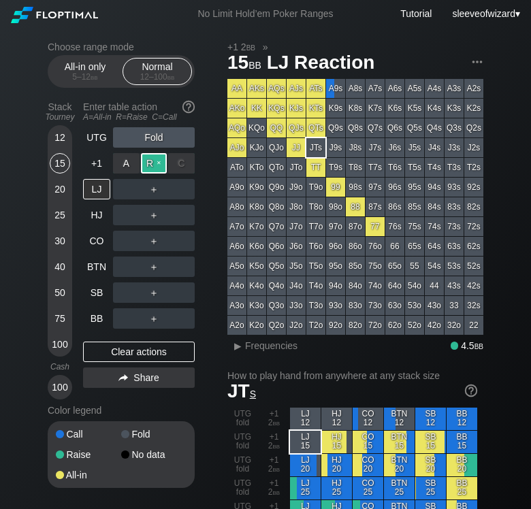
click at [149, 161] on div "R ✕" at bounding box center [154, 163] width 27 height 20
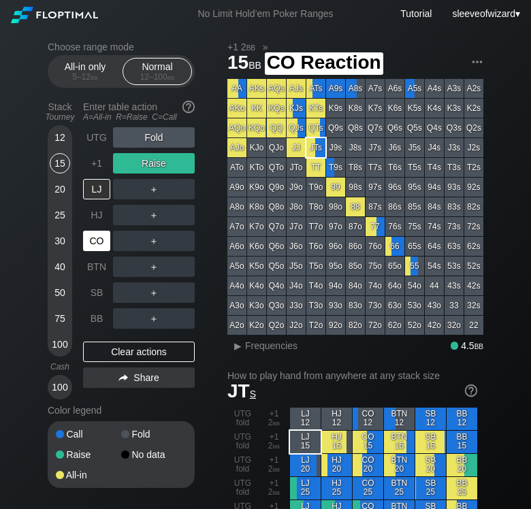
click at [100, 246] on div "CO" at bounding box center [96, 241] width 27 height 20
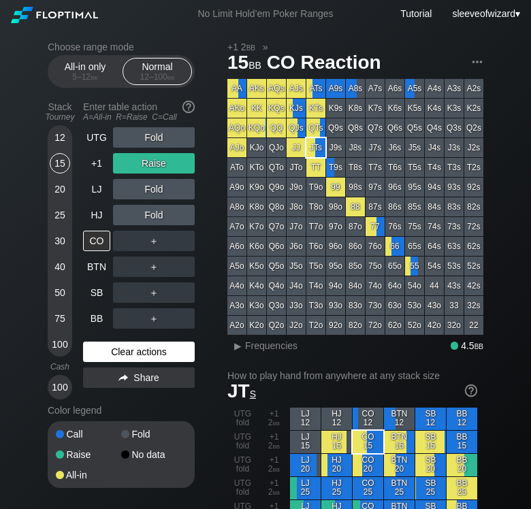
click at [151, 357] on div "Clear actions" at bounding box center [139, 352] width 112 height 20
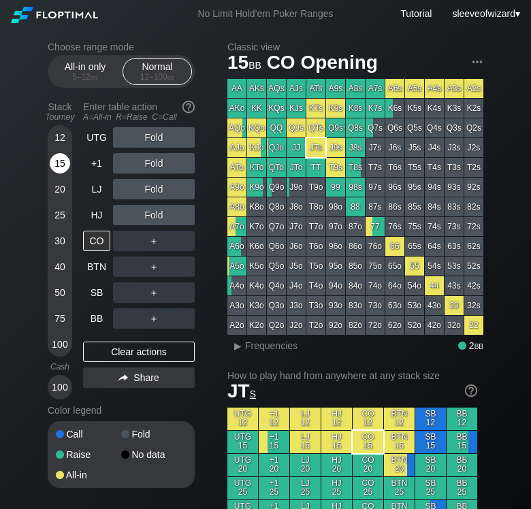
click at [61, 167] on div "15" at bounding box center [60, 163] width 20 height 20
click at [127, 350] on div "Clear actions" at bounding box center [139, 352] width 112 height 20
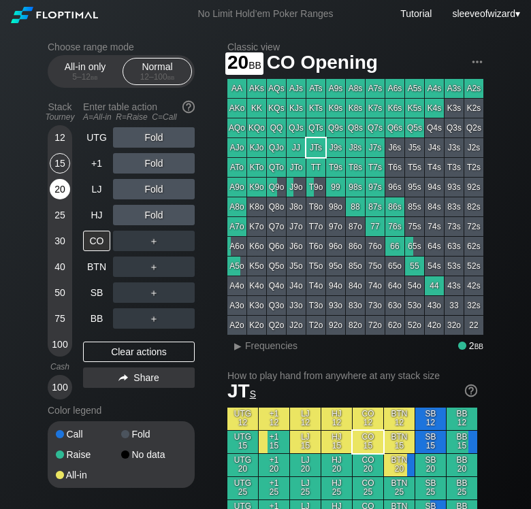
click at [67, 187] on div "20" at bounding box center [60, 189] width 20 height 20
click at [59, 185] on div "20" at bounding box center [60, 189] width 20 height 20
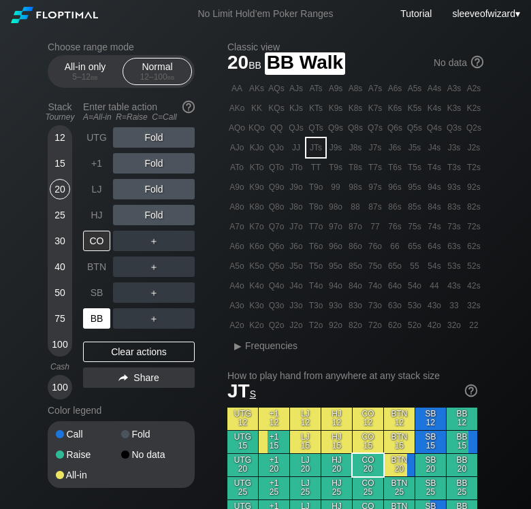
click at [90, 313] on div "BB" at bounding box center [96, 318] width 27 height 20
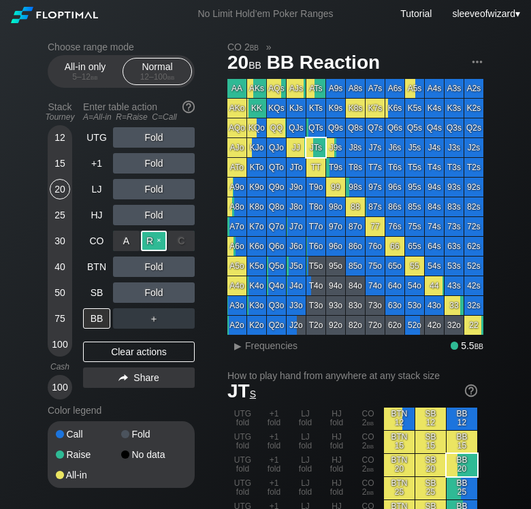
click at [150, 244] on div "R ✕" at bounding box center [154, 241] width 27 height 20
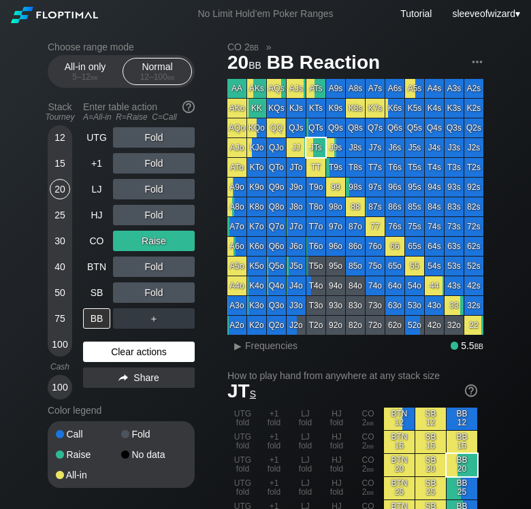
click at [129, 353] on div "Clear actions" at bounding box center [139, 352] width 112 height 20
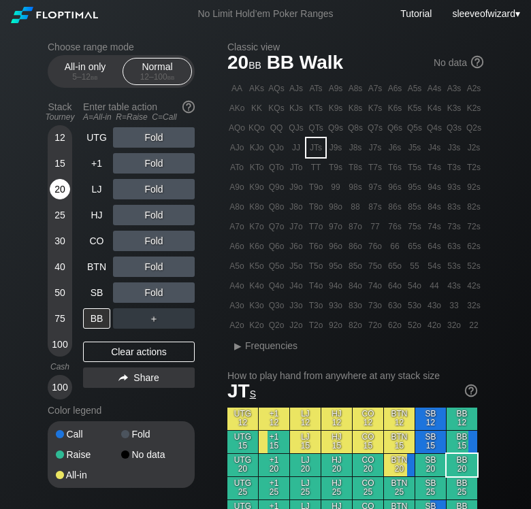
click at [53, 188] on div "20" at bounding box center [60, 189] width 20 height 20
click at [96, 321] on div "BB" at bounding box center [96, 318] width 27 height 20
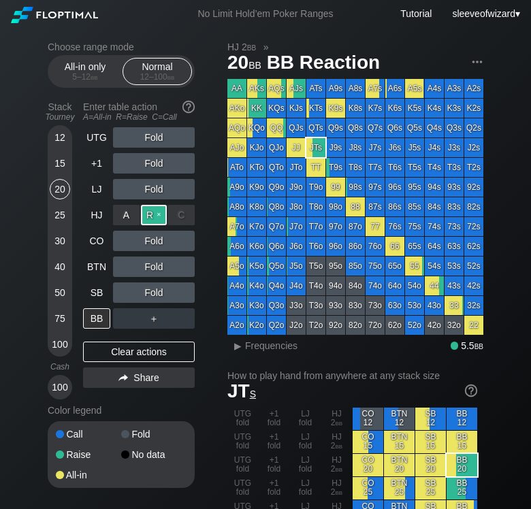
click at [149, 216] on div "R ✕" at bounding box center [154, 215] width 27 height 20
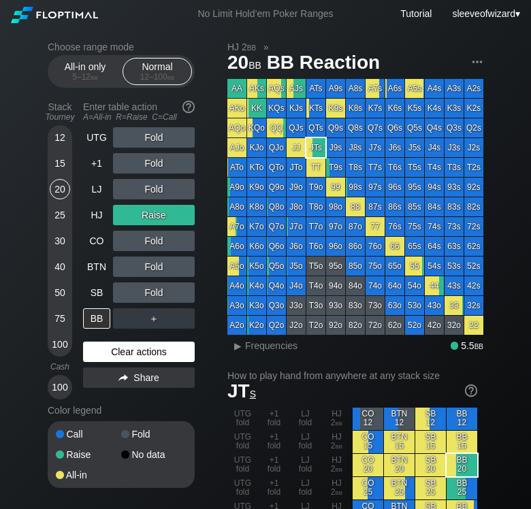
click at [151, 351] on div "Clear actions" at bounding box center [139, 352] width 112 height 20
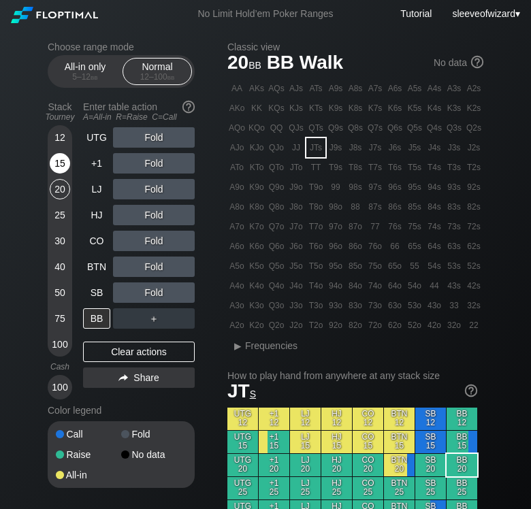
click at [65, 163] on div "15" at bounding box center [60, 163] width 20 height 20
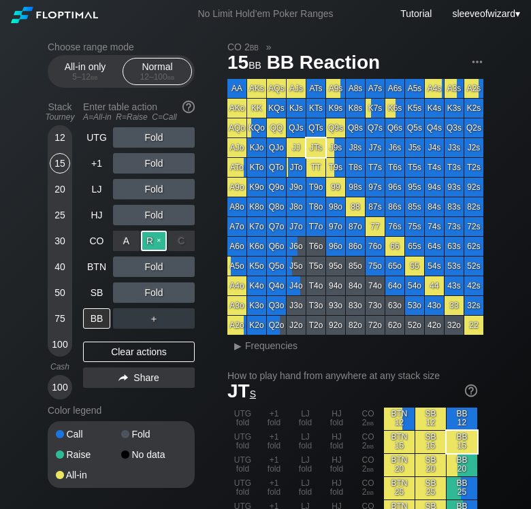
click at [152, 244] on div "R ✕" at bounding box center [154, 241] width 27 height 20
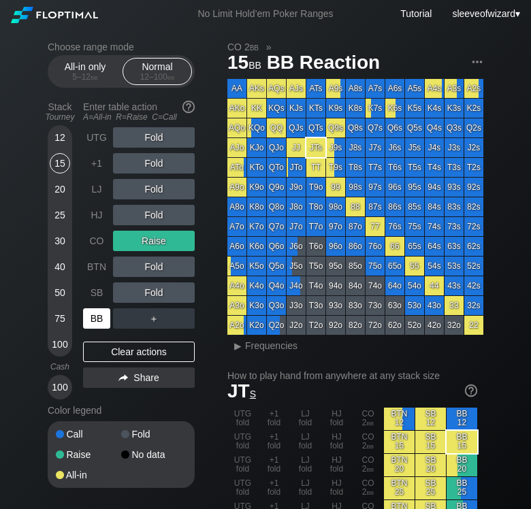
click at [95, 321] on div "BB" at bounding box center [96, 318] width 27 height 20
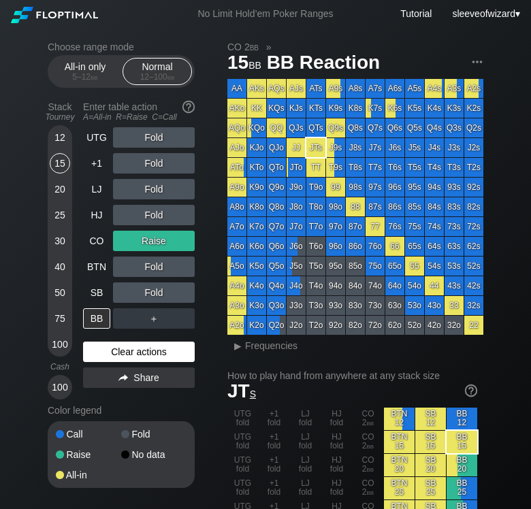
click at [135, 354] on div "Clear actions" at bounding box center [139, 352] width 112 height 20
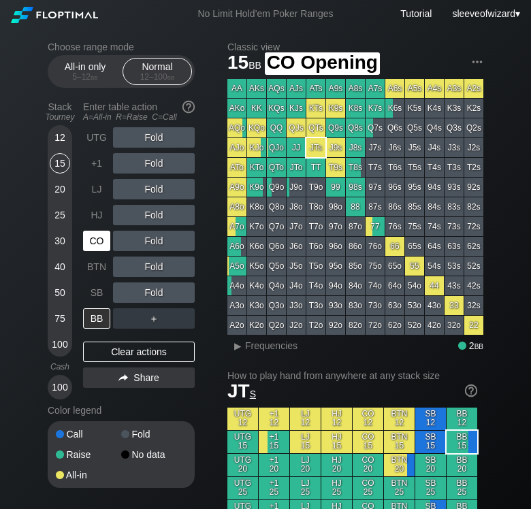
click at [95, 244] on div "CO" at bounding box center [96, 241] width 27 height 20
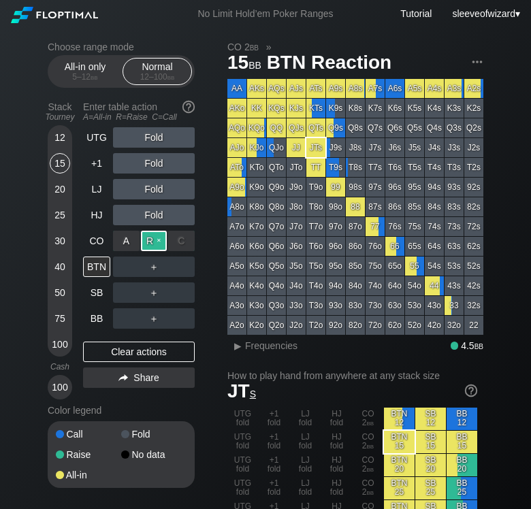
click at [160, 242] on div "R ✕" at bounding box center [154, 241] width 27 height 20
click at [152, 262] on div "R ✕" at bounding box center [154, 267] width 27 height 20
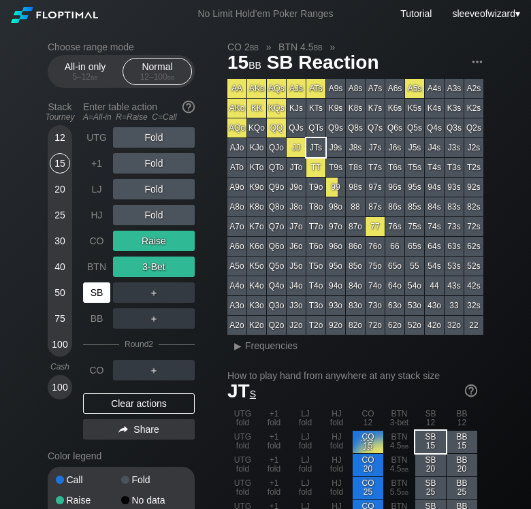
click at [90, 295] on div "SB" at bounding box center [96, 293] width 27 height 20
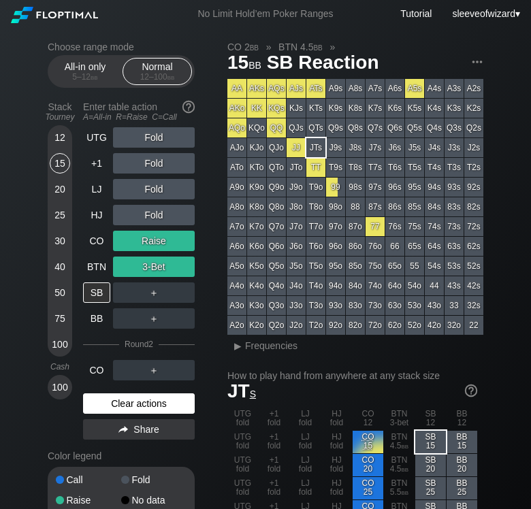
click at [121, 406] on div "Clear actions" at bounding box center [139, 403] width 112 height 20
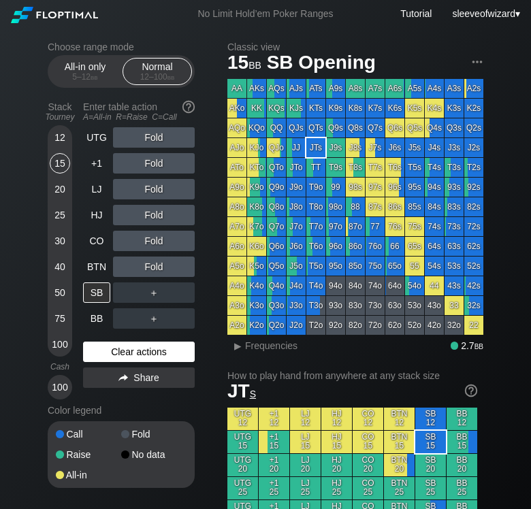
click at [121, 406] on div "Color legend" at bounding box center [121, 411] width 147 height 22
click at [59, 176] on div "15" at bounding box center [60, 166] width 20 height 26
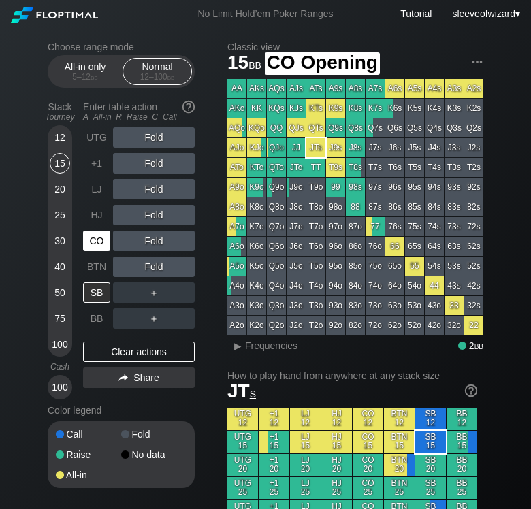
click at [101, 241] on div "CO" at bounding box center [96, 241] width 27 height 20
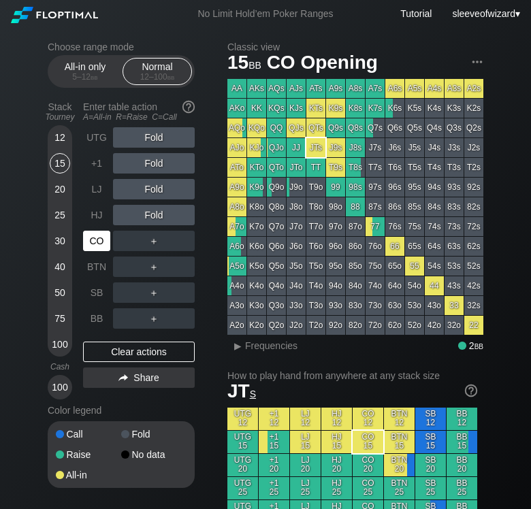
click at [101, 241] on div "CO" at bounding box center [96, 241] width 27 height 20
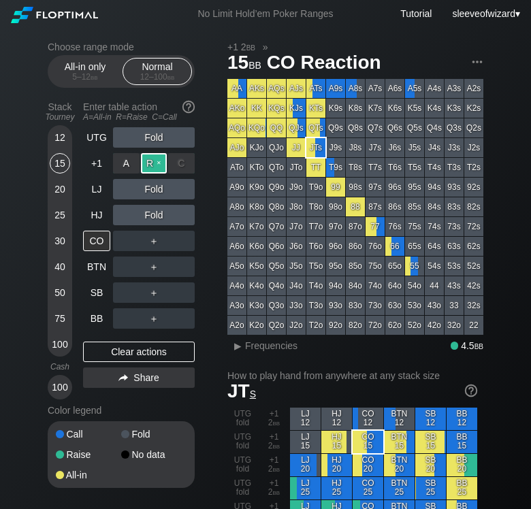
click at [150, 163] on div "R ✕" at bounding box center [154, 163] width 27 height 20
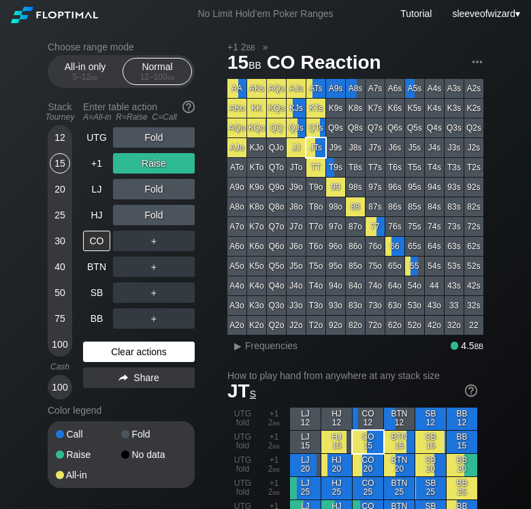
click at [151, 354] on div "Clear actions" at bounding box center [139, 352] width 112 height 20
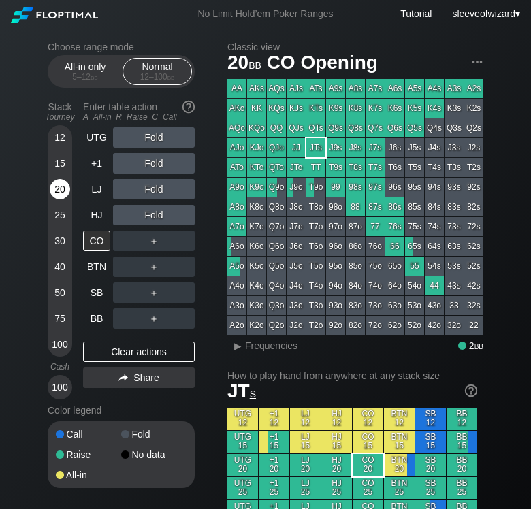
click at [63, 185] on div "20" at bounding box center [60, 189] width 20 height 20
click at [61, 140] on div "12" at bounding box center [60, 137] width 20 height 20
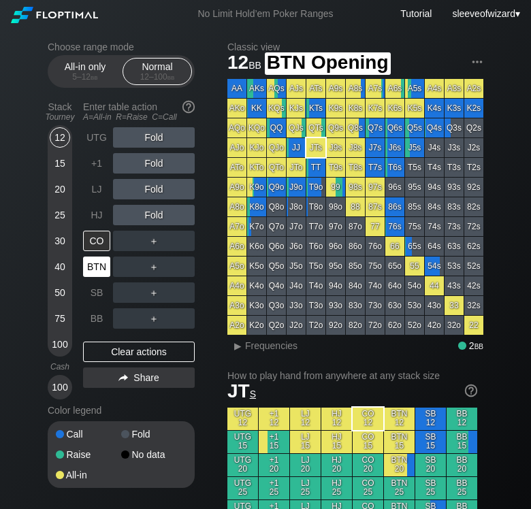
click at [94, 268] on div "BTN" at bounding box center [96, 267] width 27 height 20
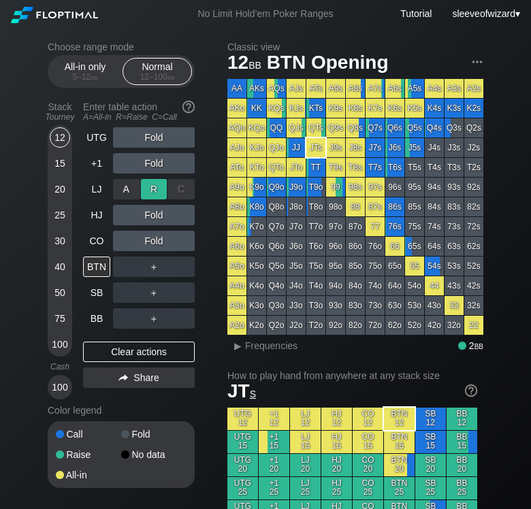
click at [148, 185] on div "R ✕" at bounding box center [154, 189] width 27 height 20
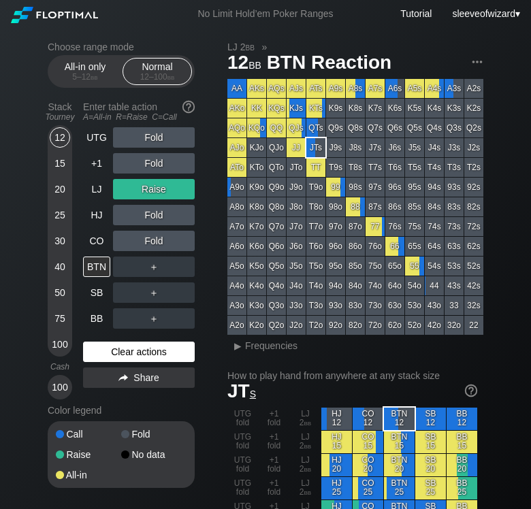
click at [143, 351] on div "Clear actions" at bounding box center [139, 352] width 112 height 20
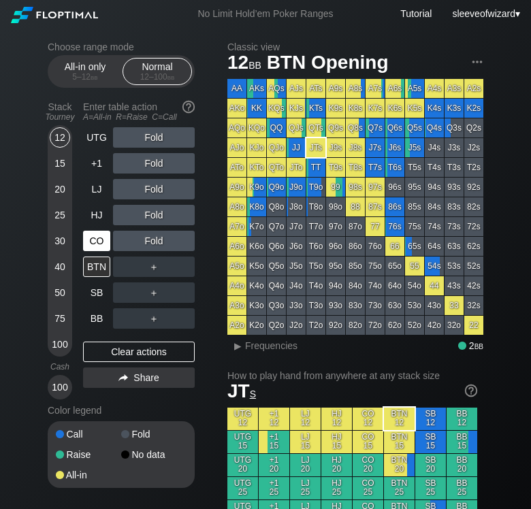
click at [90, 237] on div "CO" at bounding box center [96, 241] width 27 height 20
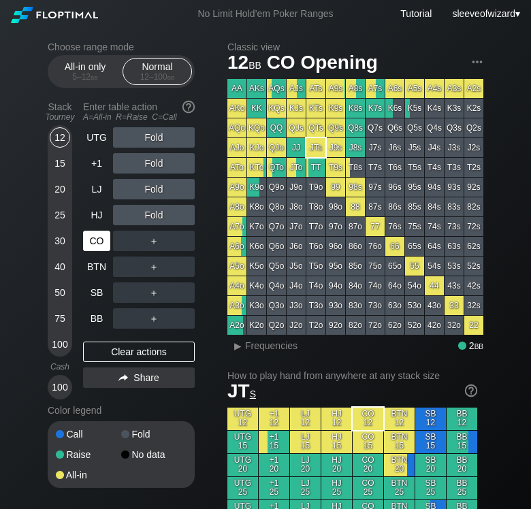
click at [90, 237] on div "CO" at bounding box center [96, 241] width 27 height 20
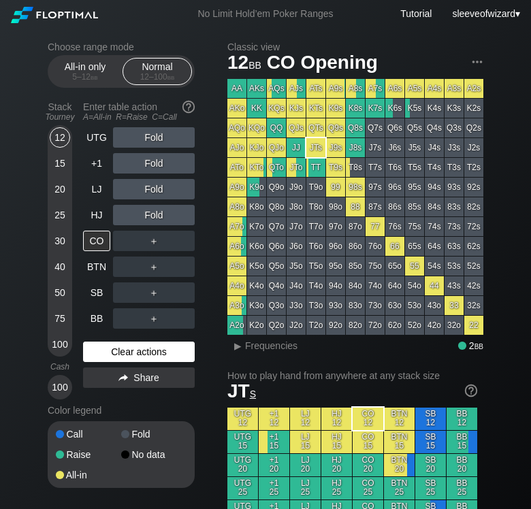
click at [125, 357] on div "Clear actions" at bounding box center [139, 352] width 112 height 20
click at [60, 243] on div "30" at bounding box center [60, 241] width 20 height 20
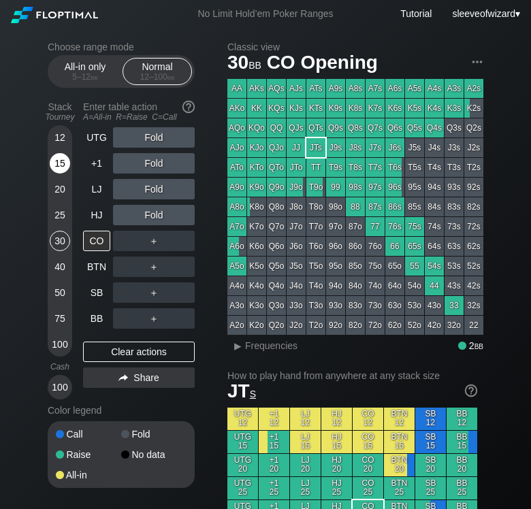
click at [63, 162] on div "15" at bounding box center [60, 163] width 20 height 20
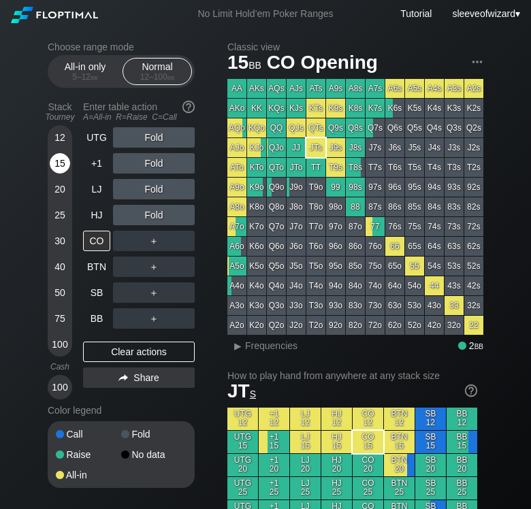
click at [63, 162] on div "15" at bounding box center [60, 163] width 20 height 20
